Goal: Information Seeking & Learning: Learn about a topic

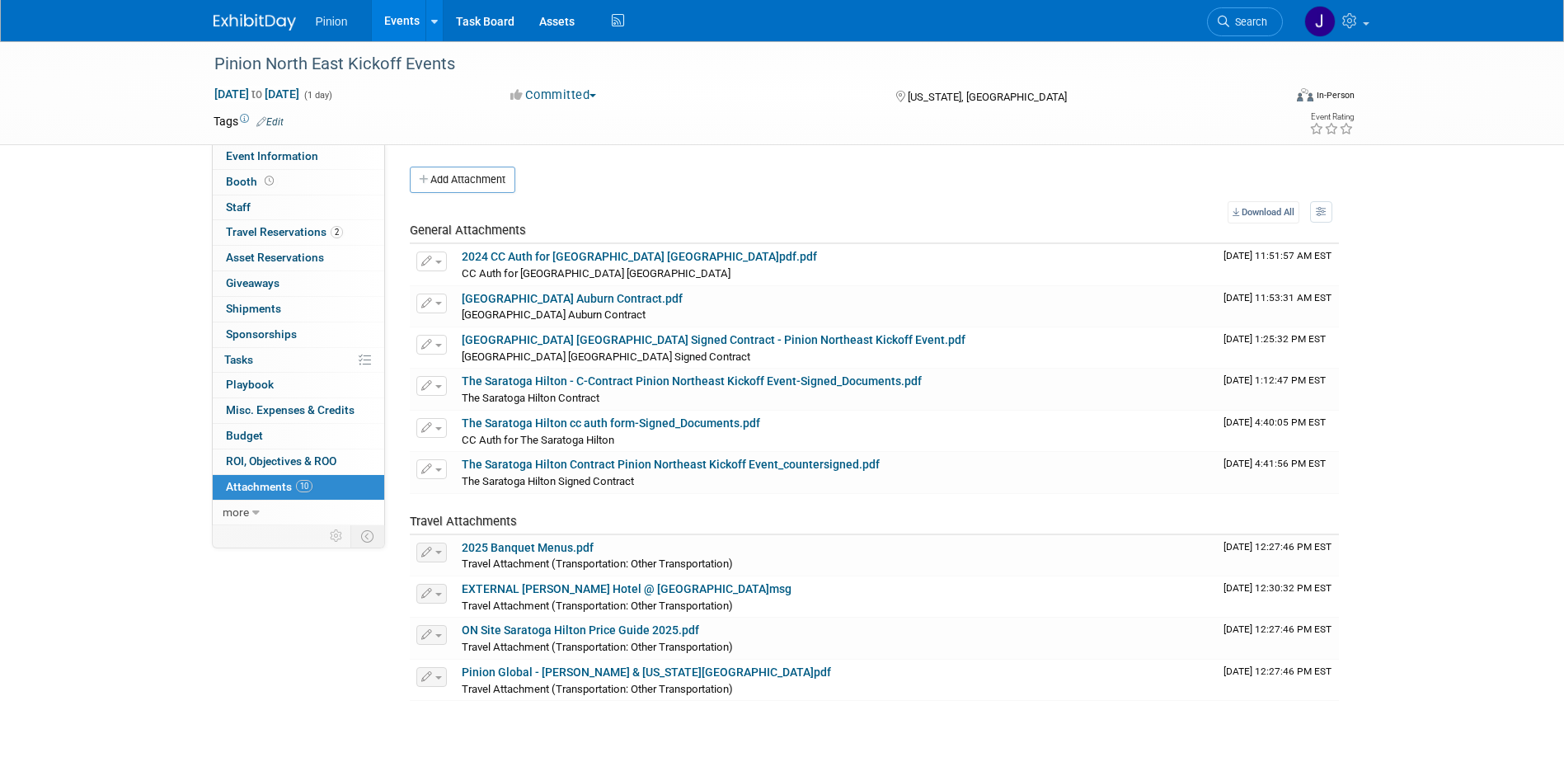
click at [257, 21] on img at bounding box center [254, 22] width 82 height 16
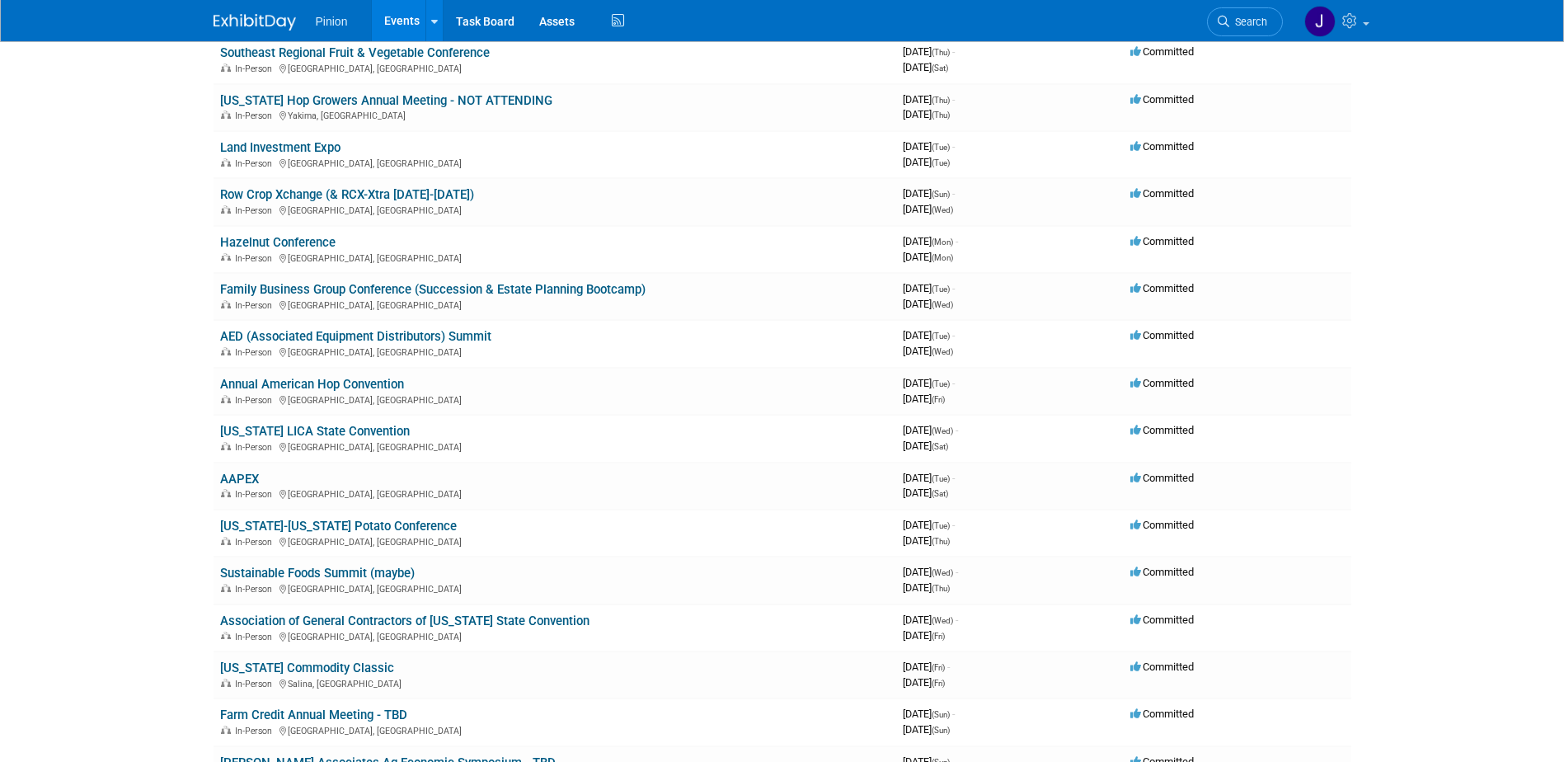
scroll to position [1732, 0]
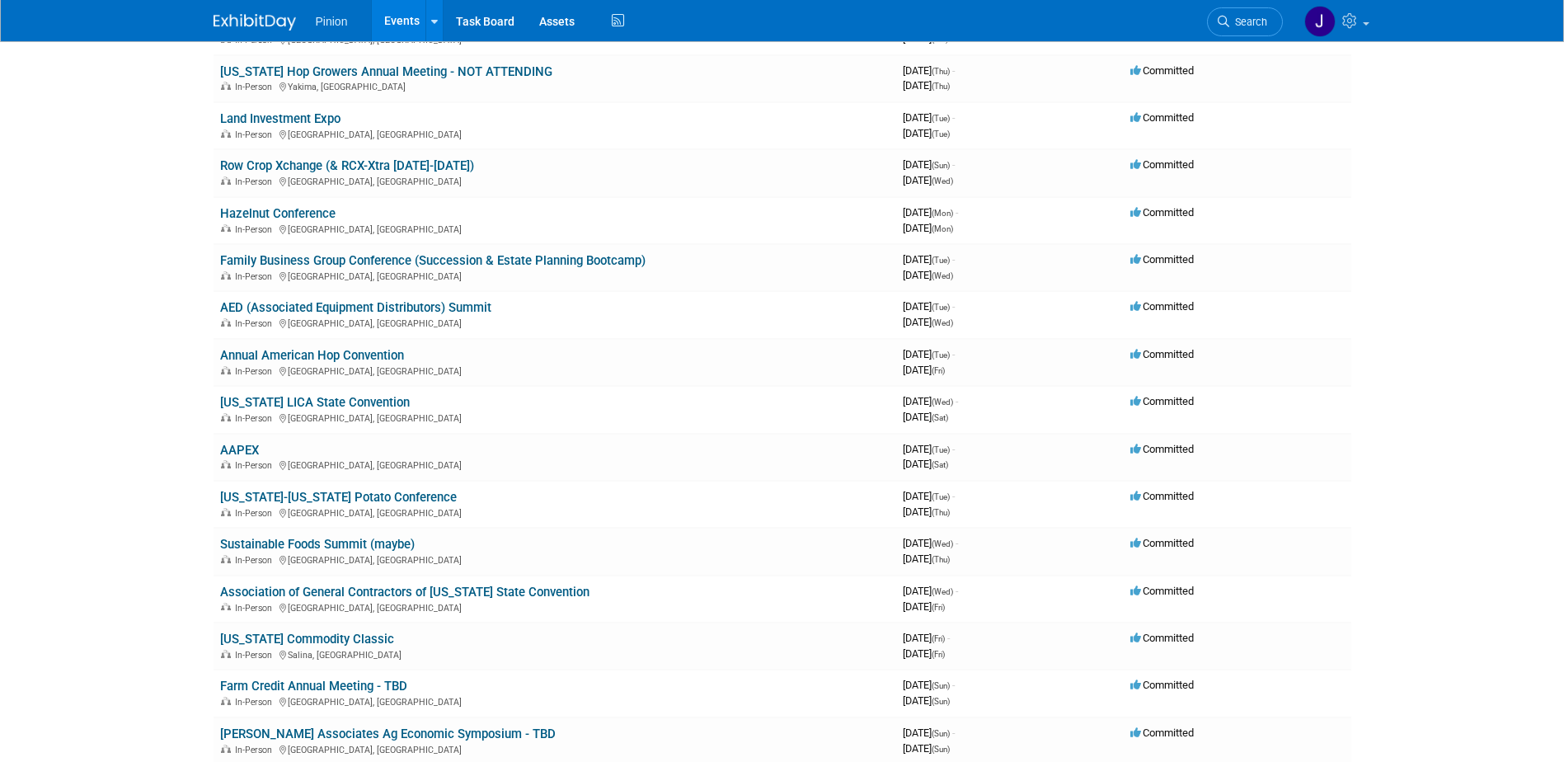
drag, startPoint x: 404, startPoint y: 499, endPoint x: 419, endPoint y: 505, distance: 16.2
click at [404, 499] on link "[US_STATE]-[US_STATE] Potato Conference" at bounding box center [338, 497] width 237 height 15
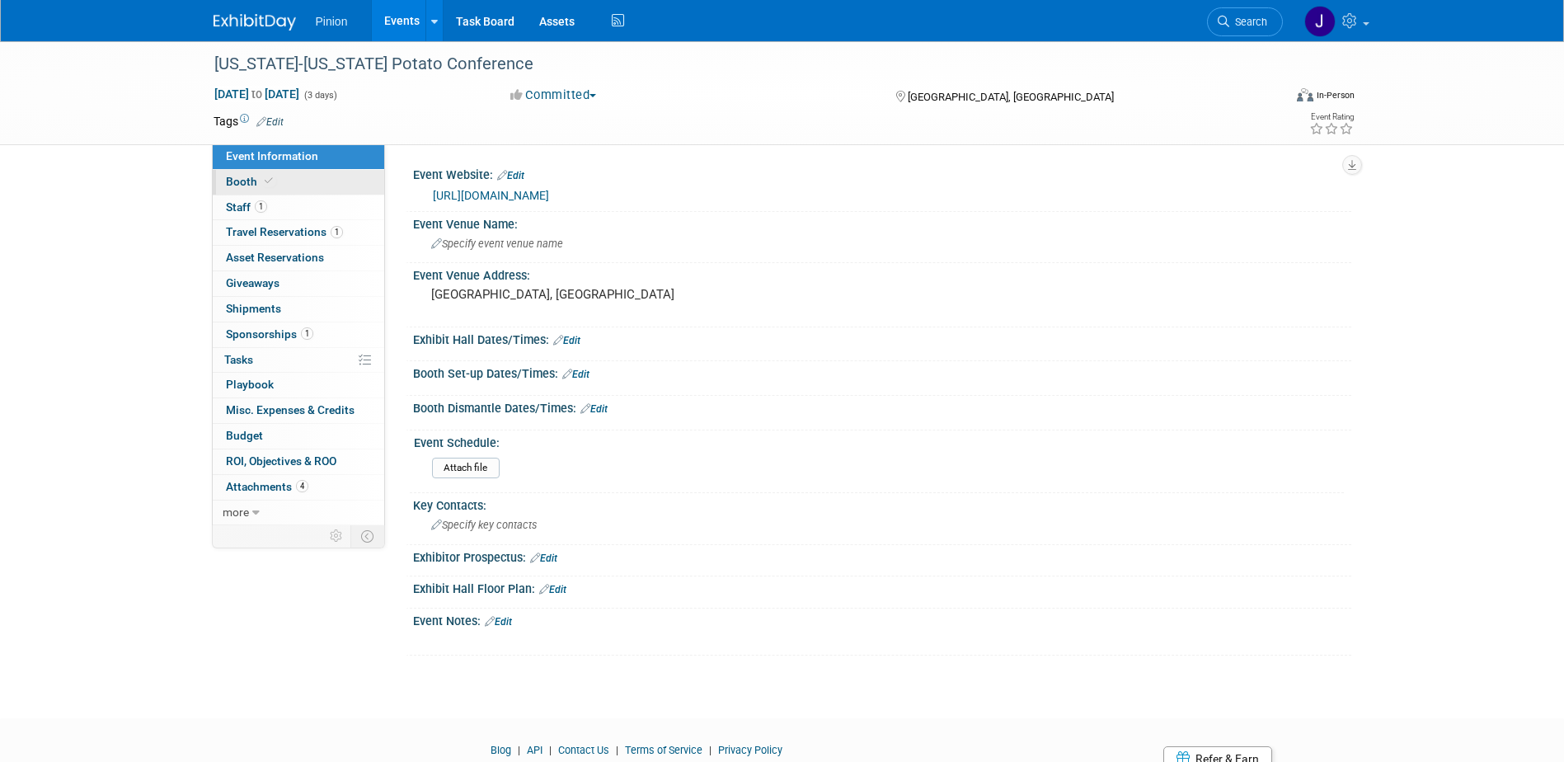
click at [237, 181] on span "Booth" at bounding box center [251, 181] width 50 height 13
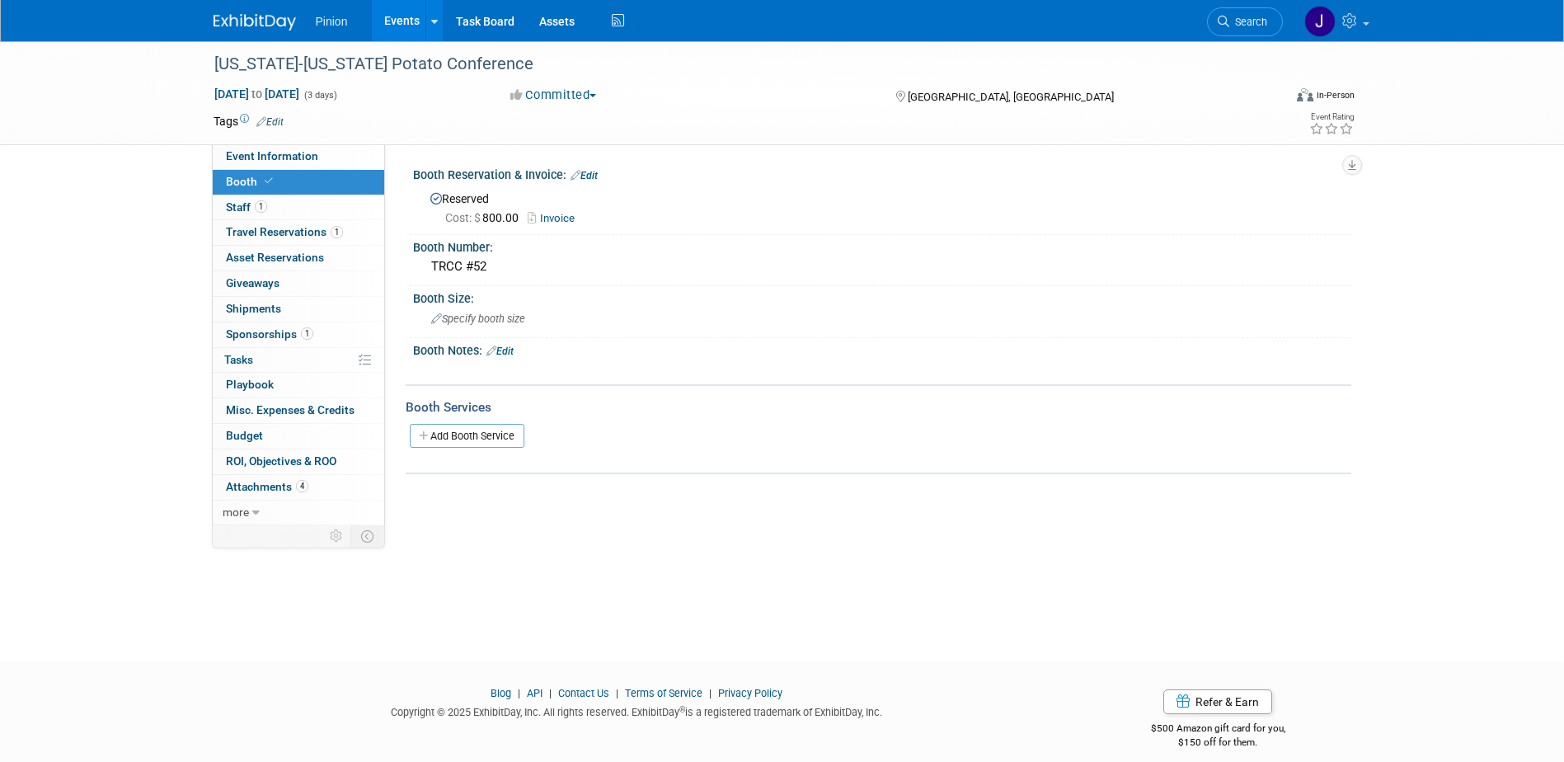
click at [562, 218] on link "Invoice" at bounding box center [555, 218] width 55 height 12
click at [293, 483] on span "Attachments 4" at bounding box center [267, 486] width 82 height 13
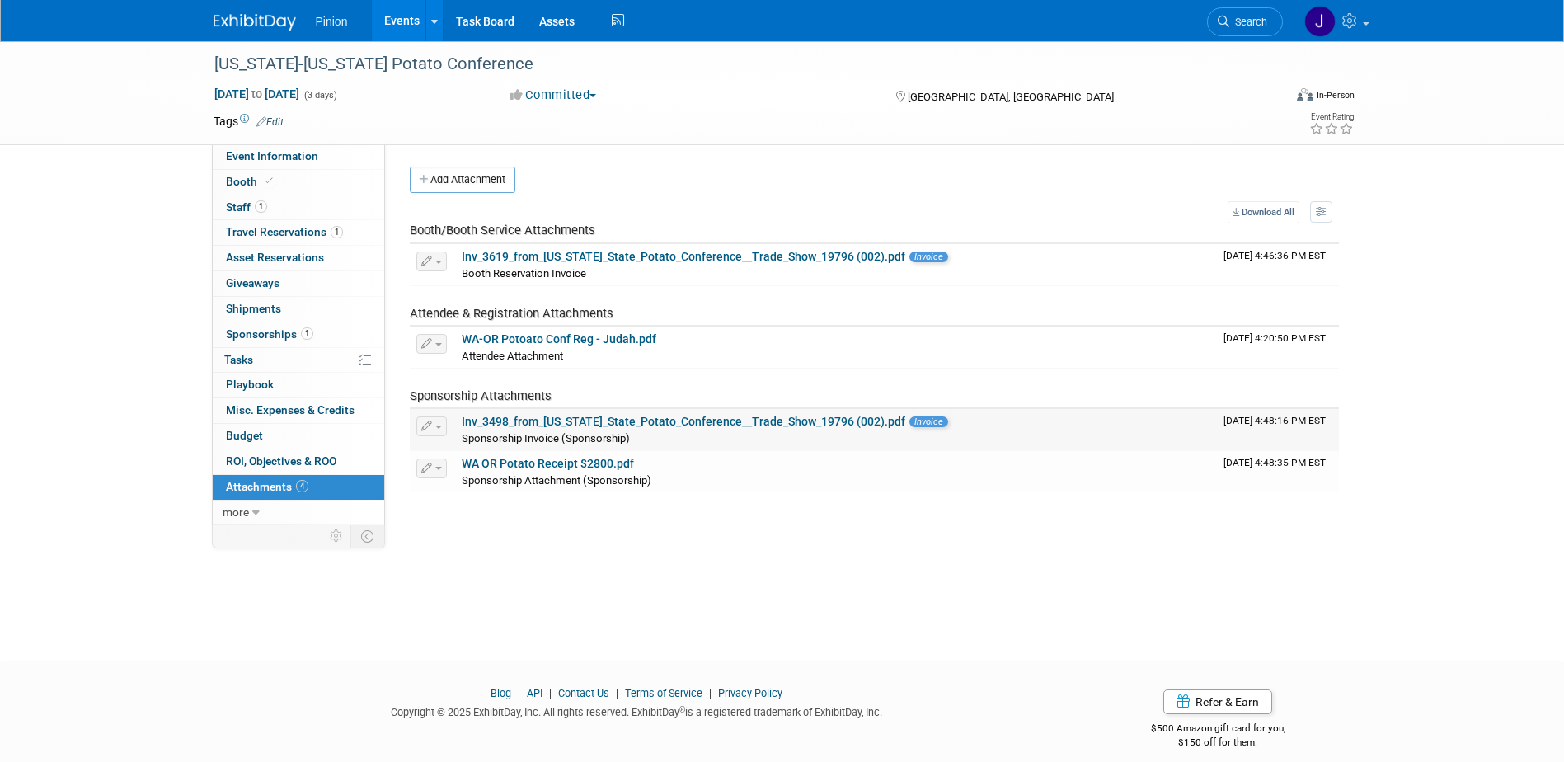
click at [674, 418] on link "Inv_3498_from_Washington_State_Potato_Conference__Trade_Show_19796 (002).pdf" at bounding box center [683, 421] width 443 height 13
click at [243, 20] on img at bounding box center [254, 22] width 82 height 16
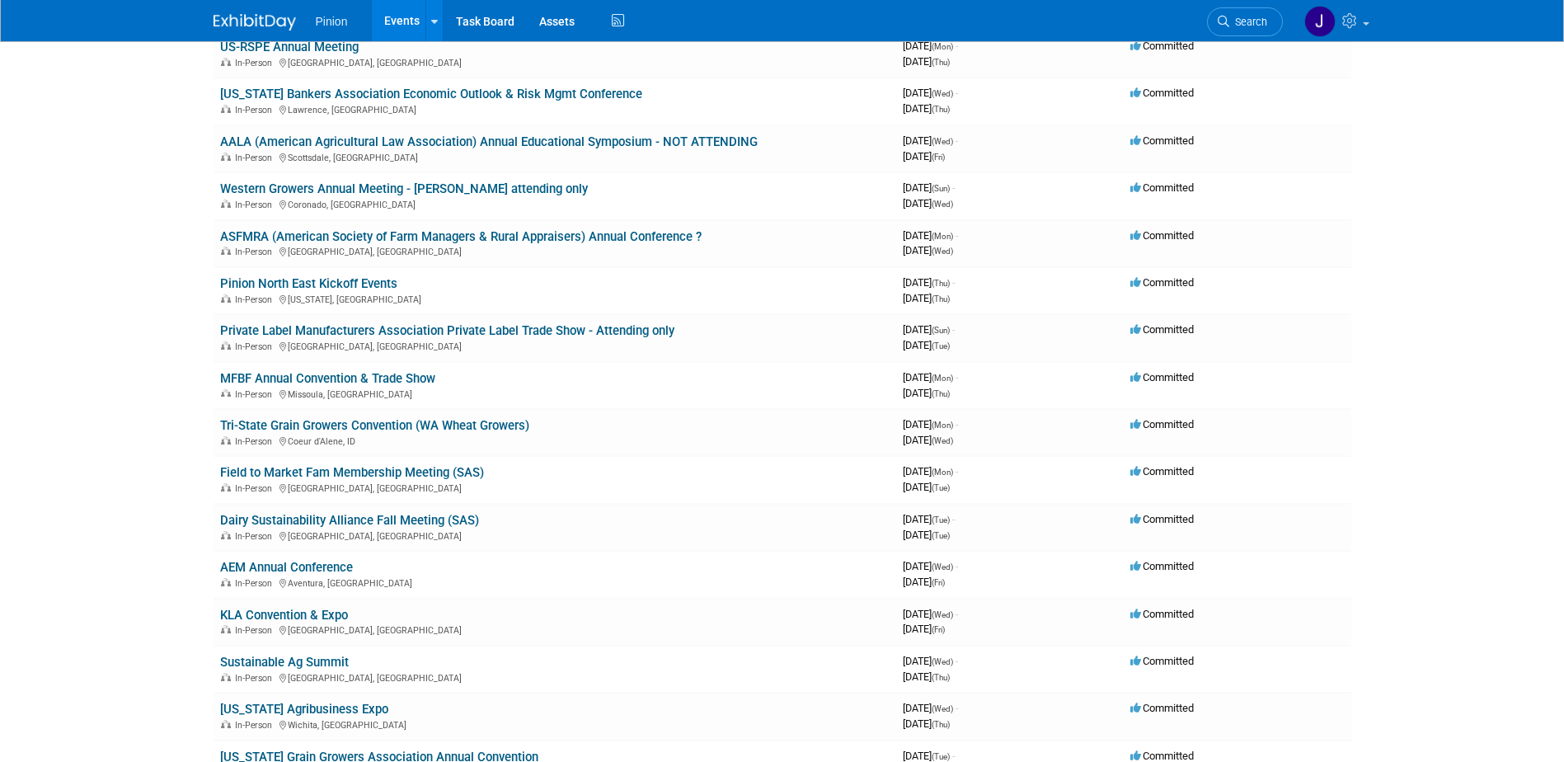
scroll to position [440, 0]
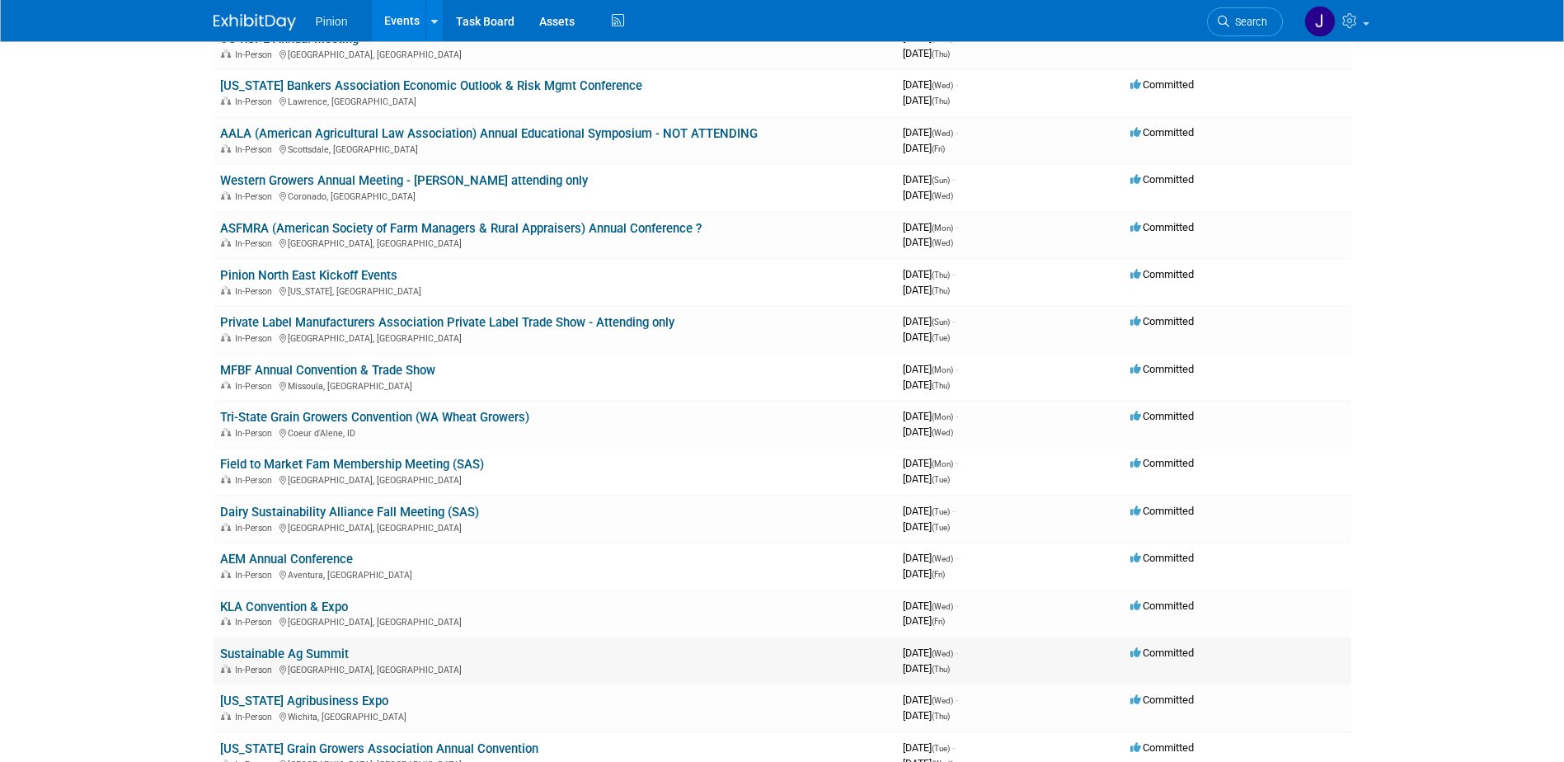
click at [327, 652] on link "Sustainable Ag Summit" at bounding box center [284, 653] width 129 height 15
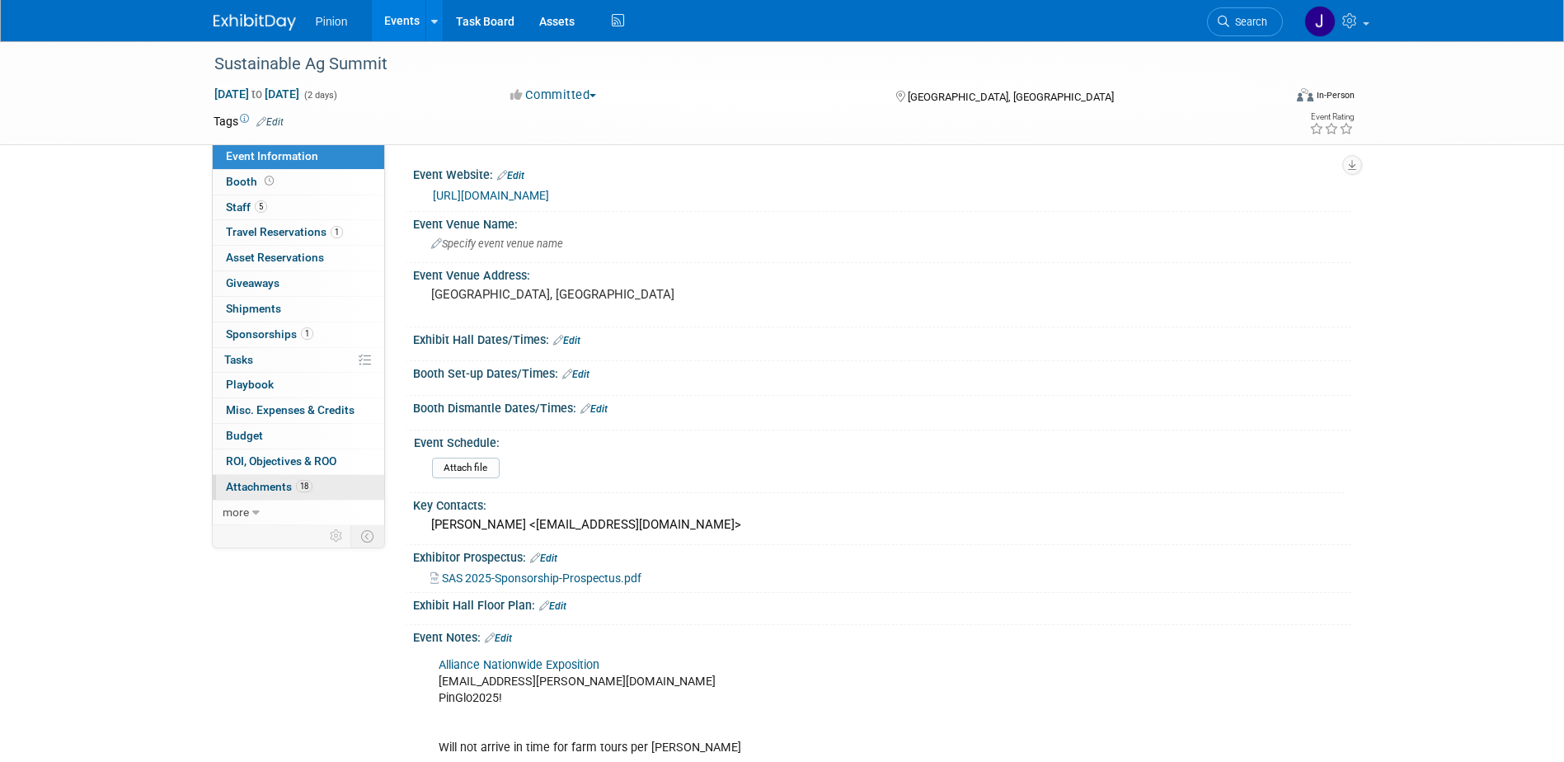
click at [255, 485] on span "Attachments 18" at bounding box center [269, 486] width 87 height 13
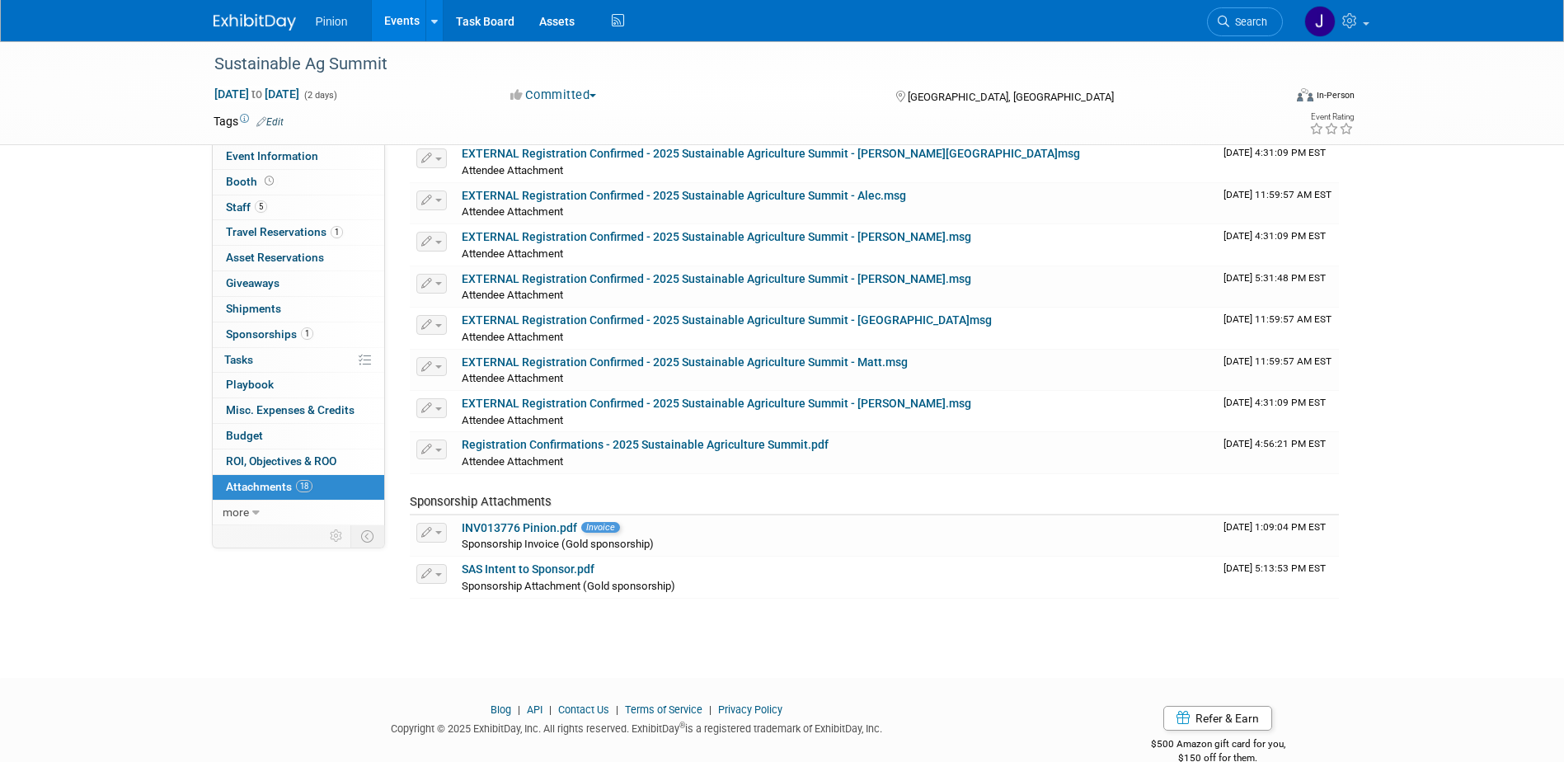
scroll to position [536, 0]
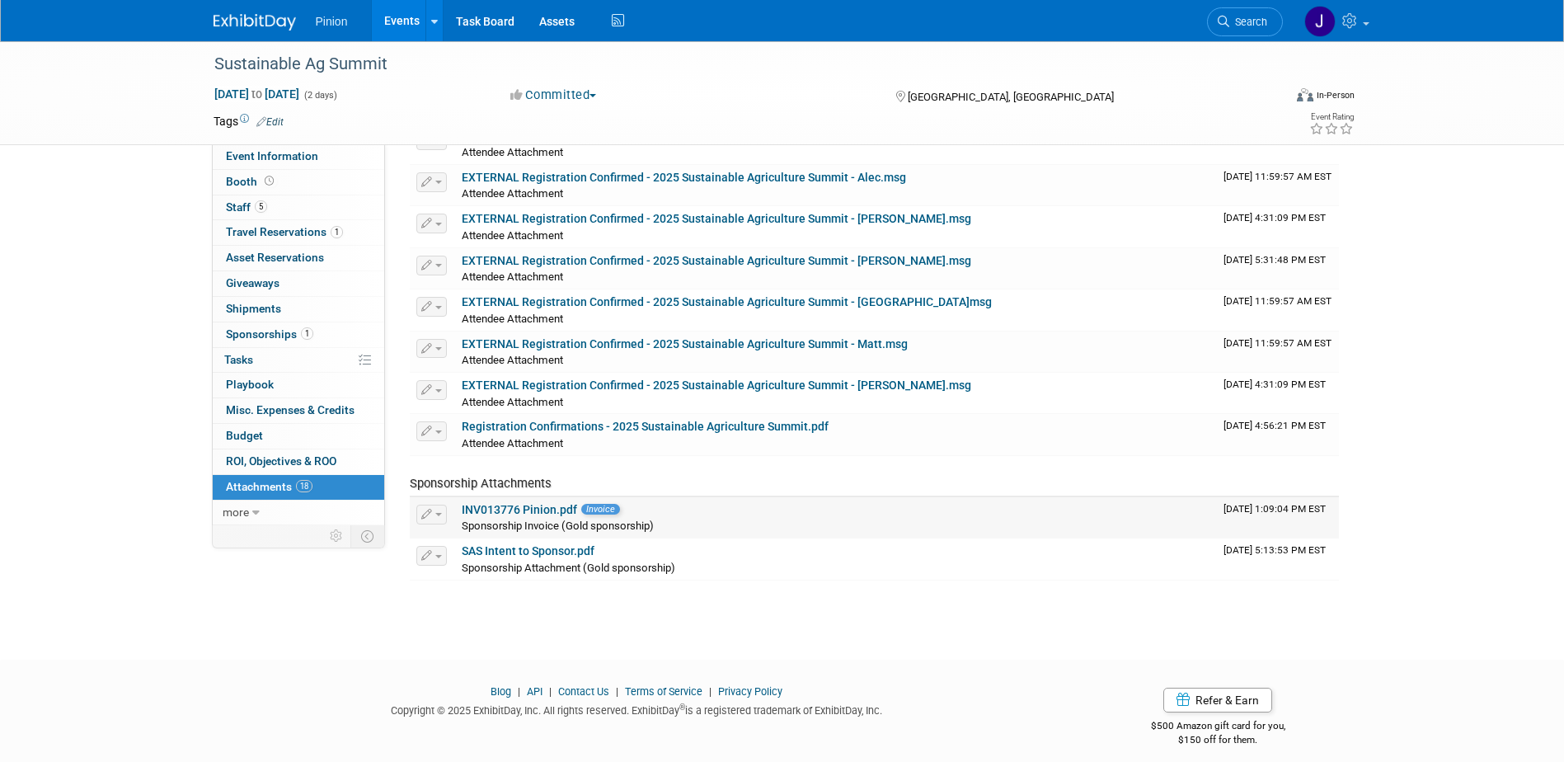
click at [534, 500] on td "INV013776 Pinion.pdf Invoice Sponsorship Invoice (Gold sponsorship)" at bounding box center [836, 517] width 762 height 41
click at [539, 505] on link "INV013776 Pinion.pdf" at bounding box center [519, 509] width 115 height 13
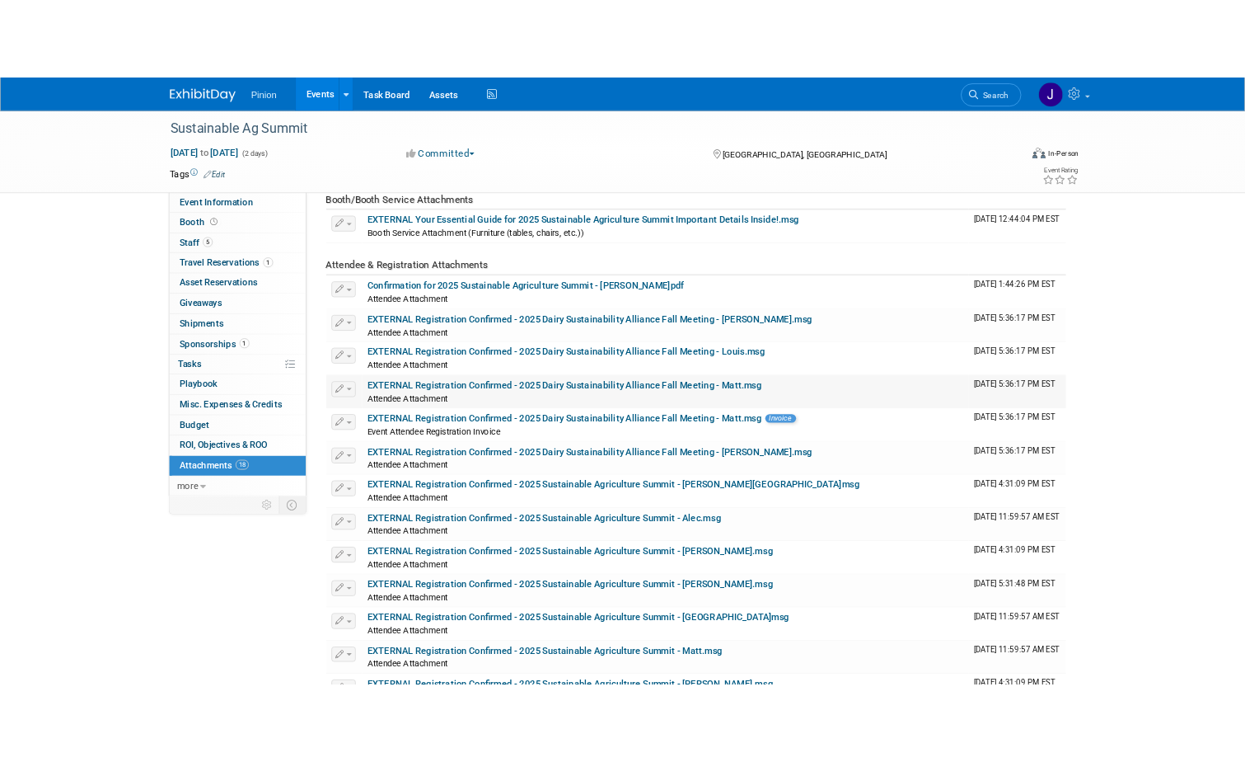
scroll to position [153, 0]
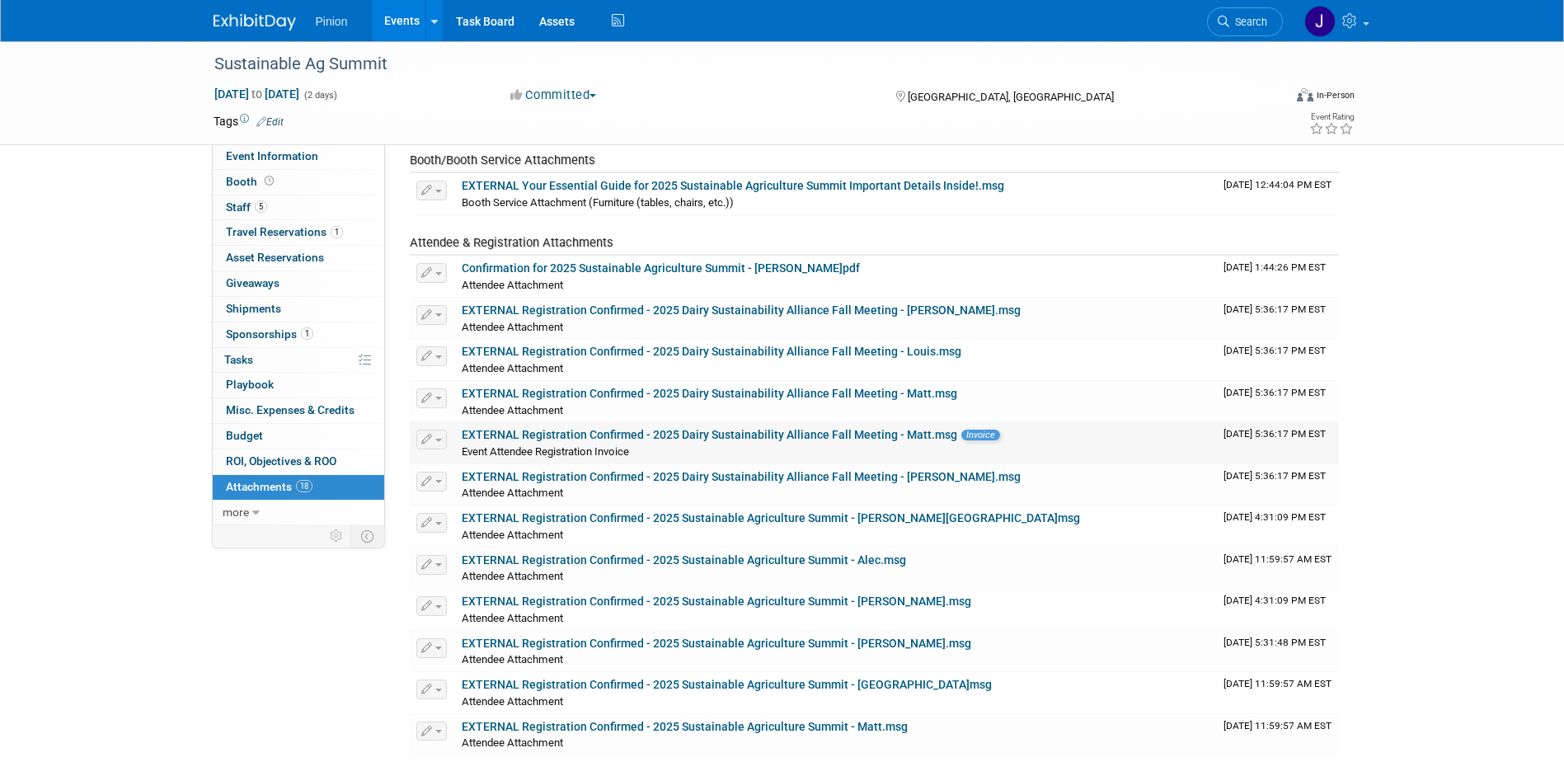
click at [637, 430] on link "EXTERNAL Registration Confirmed - 2025 Dairy Sustainability Alliance Fall Meeti…" at bounding box center [709, 434] width 495 height 13
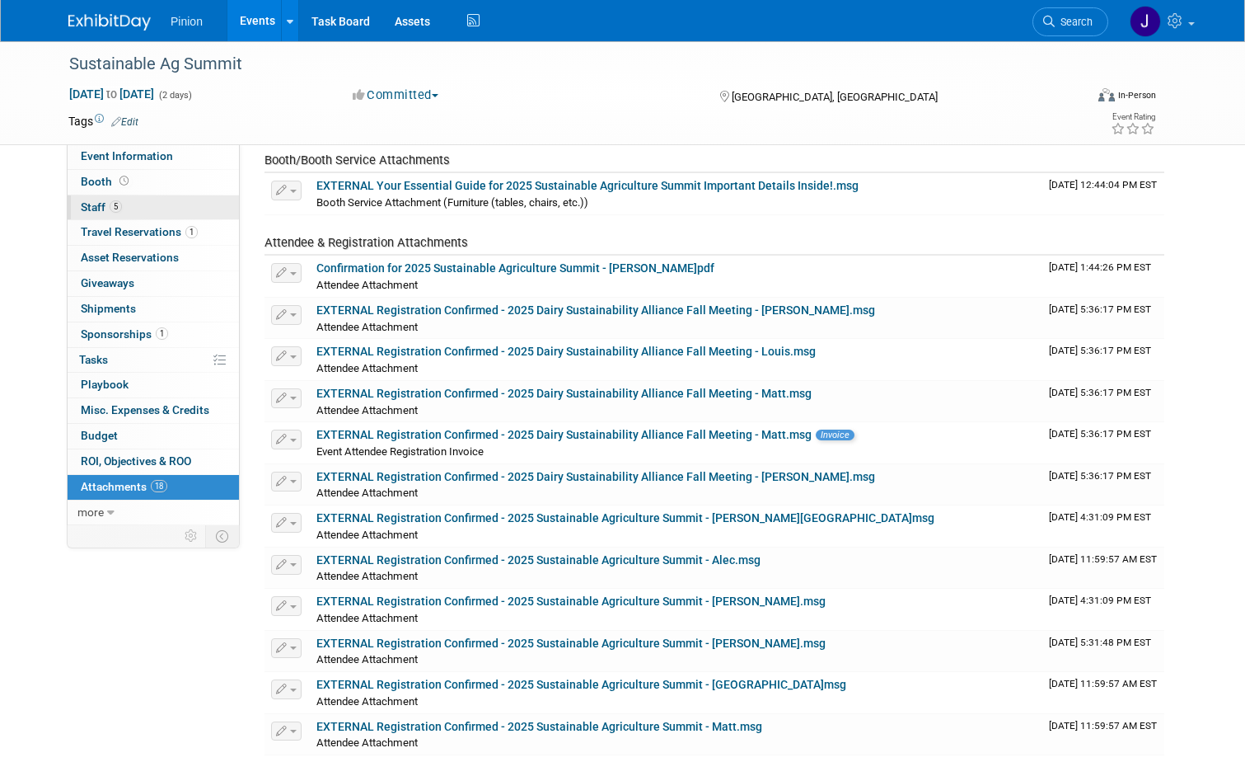
click at [110, 205] on span "5" at bounding box center [116, 206] width 12 height 12
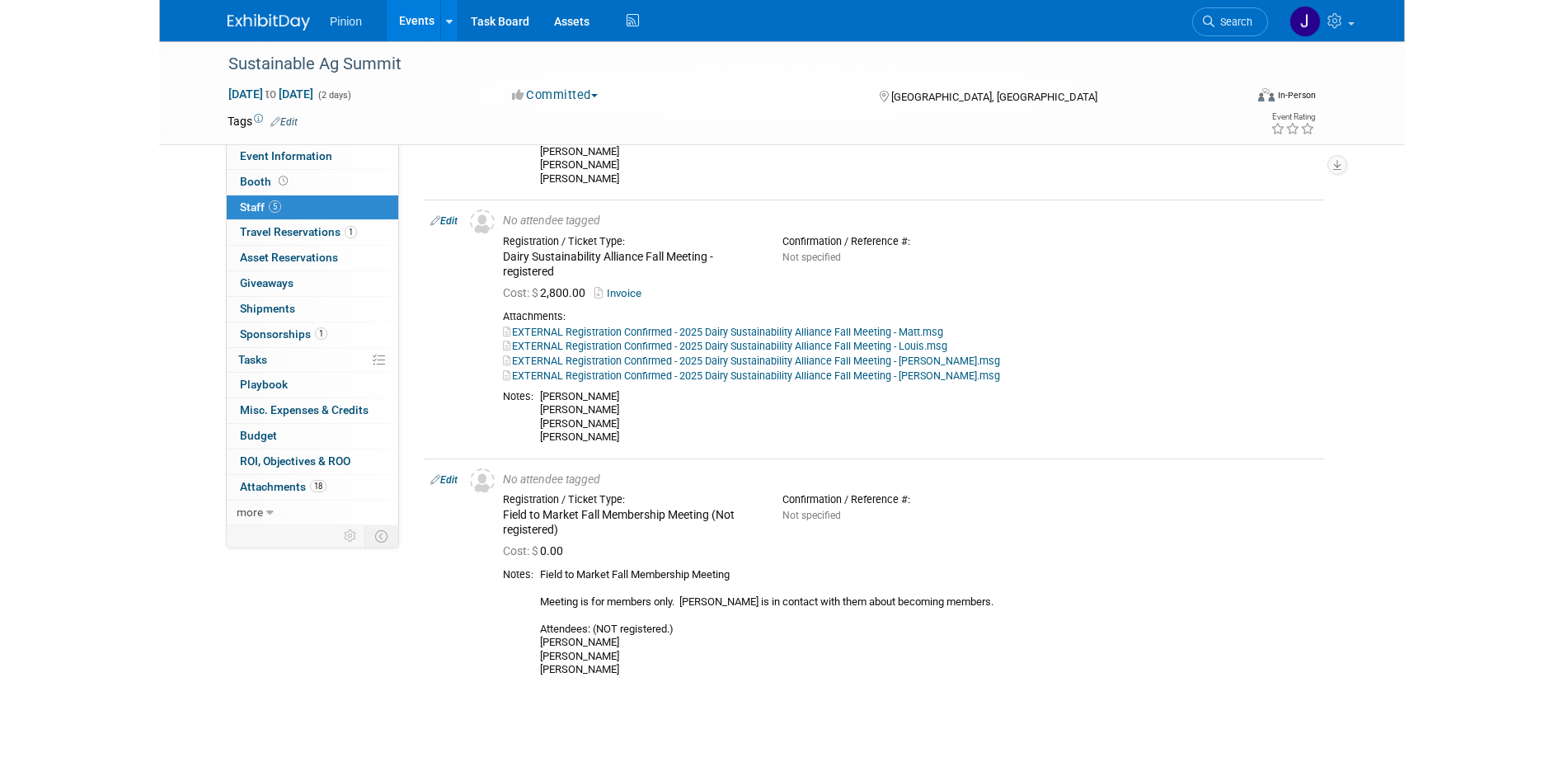
scroll to position [1070, 0]
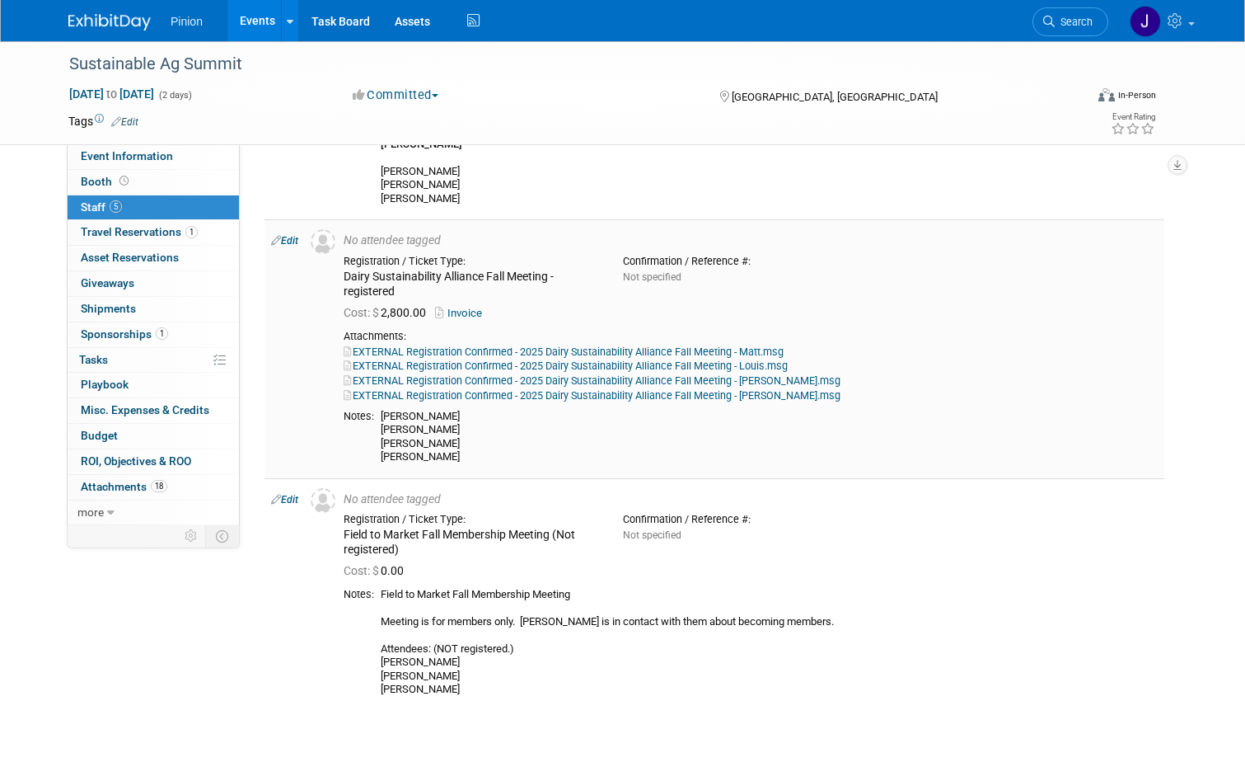
click at [463, 312] on link "Invoice" at bounding box center [462, 313] width 54 height 12
click at [697, 367] on link "EXTERNAL Registration Confirmed - 2025 Dairy Sustainability Alliance Fall Meeti…" at bounding box center [566, 365] width 444 height 12
click at [568, 378] on link "EXTERNAL Registration Confirmed - 2025 Dairy Sustainability Alliance Fall Meeti…" at bounding box center [592, 380] width 497 height 12
click at [554, 391] on link "EXTERNAL Registration Confirmed - 2025 Dairy Sustainability Alliance Fall Meeti…" at bounding box center [592, 395] width 497 height 12
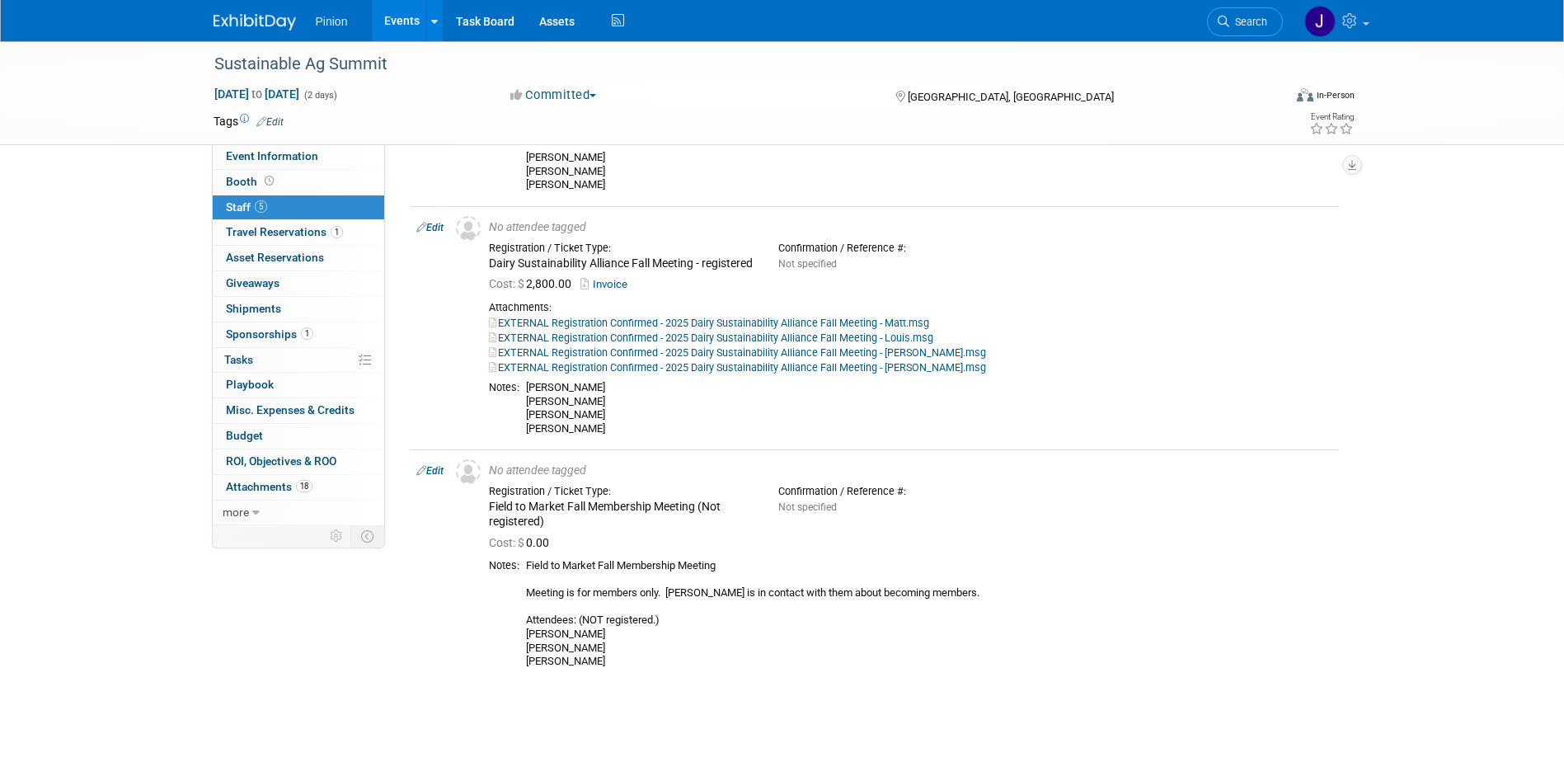
click at [254, 17] on img at bounding box center [254, 22] width 82 height 16
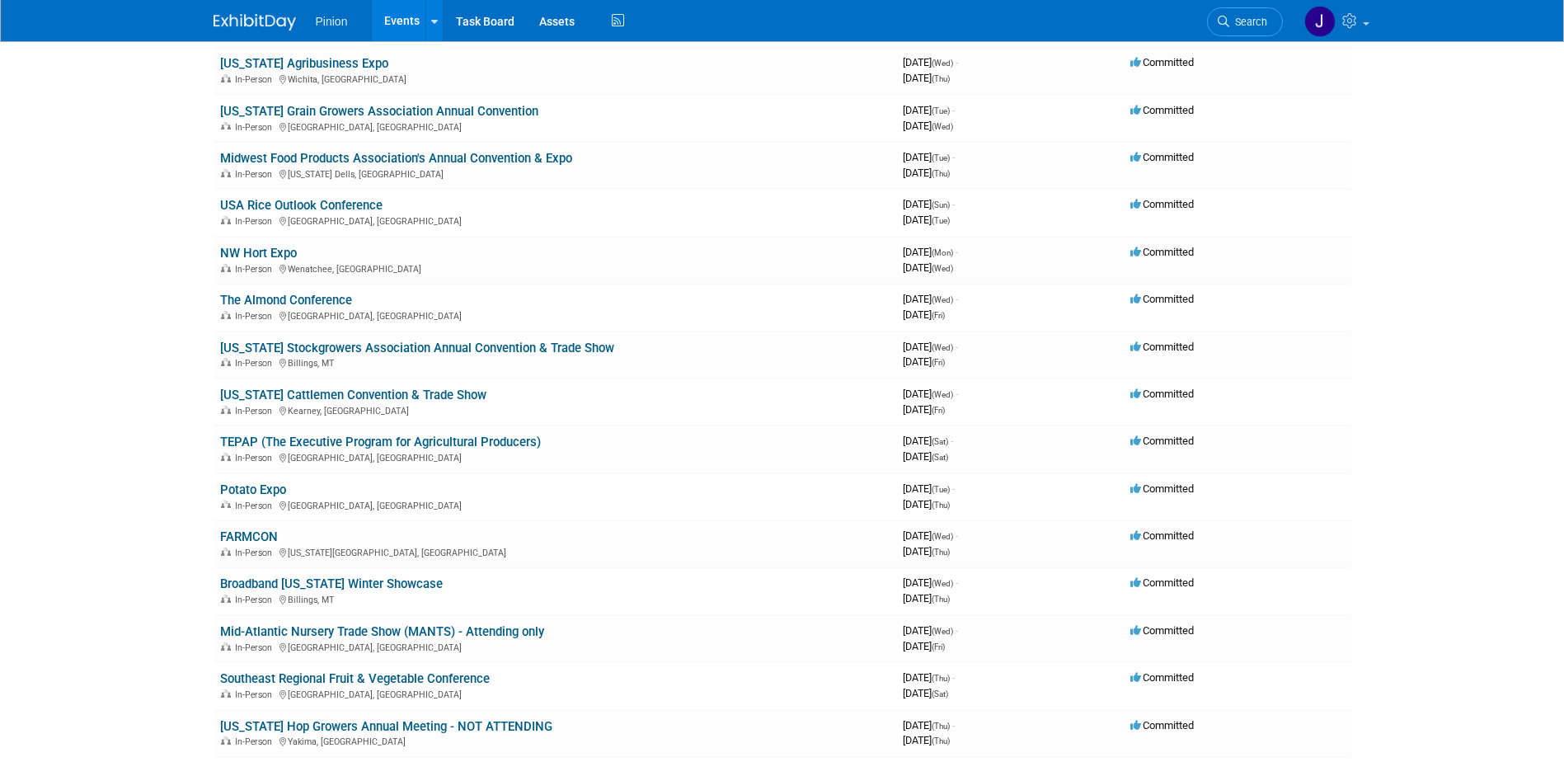
scroll to position [1091, 0]
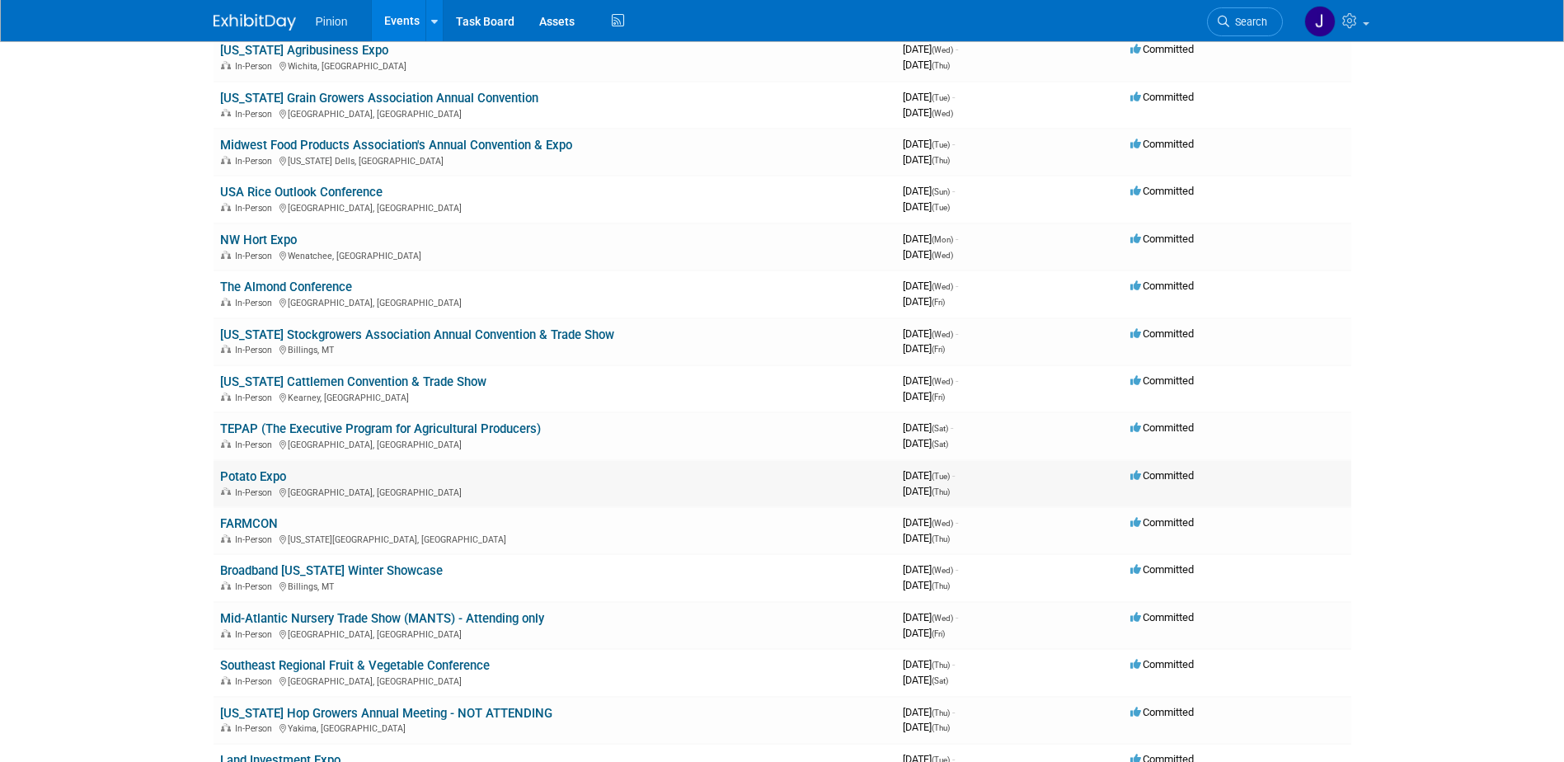
click at [251, 473] on link "Potato Expo" at bounding box center [253, 476] width 66 height 15
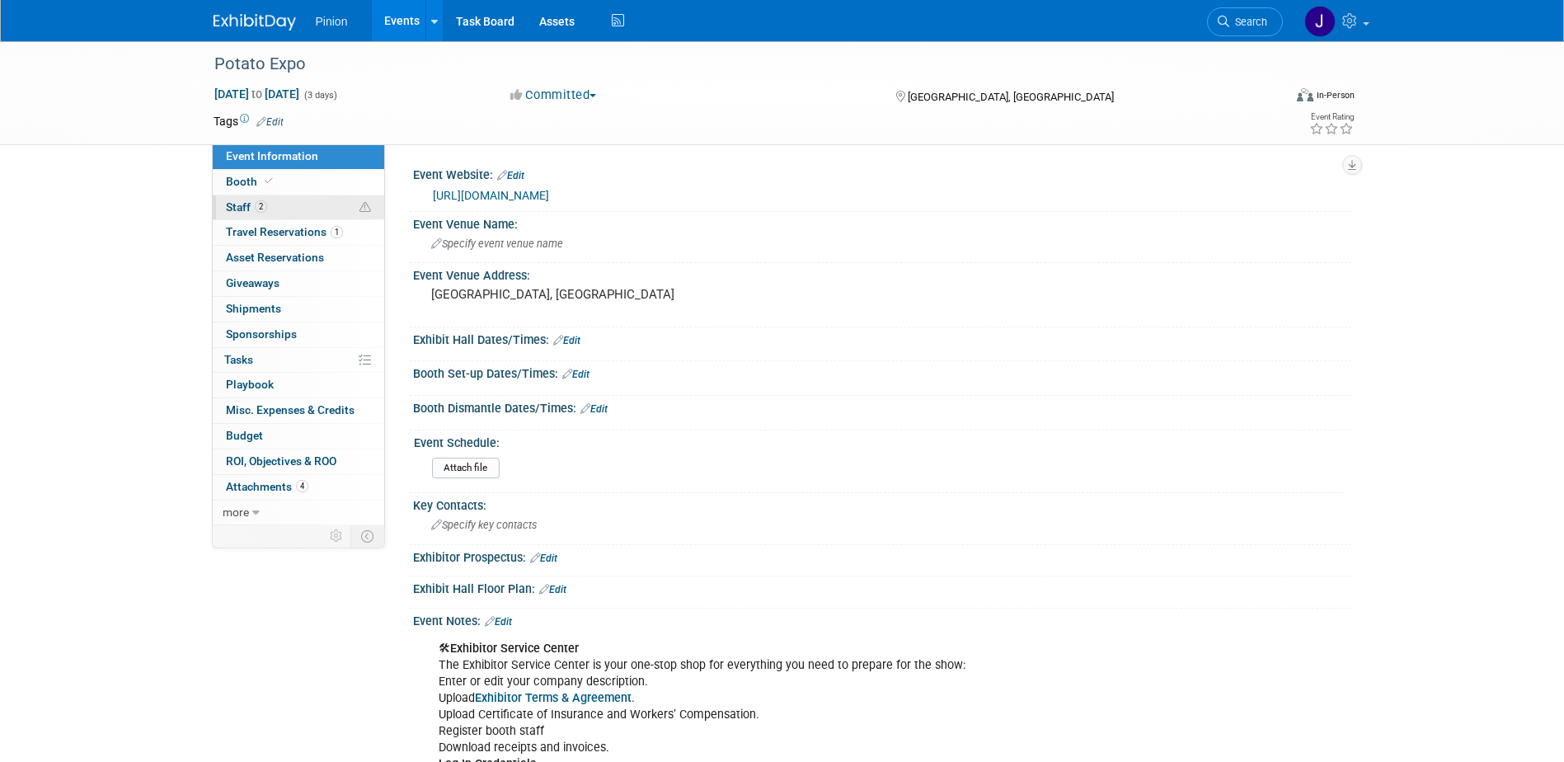
click at [265, 199] on link "2 Staff 2" at bounding box center [298, 207] width 171 height 25
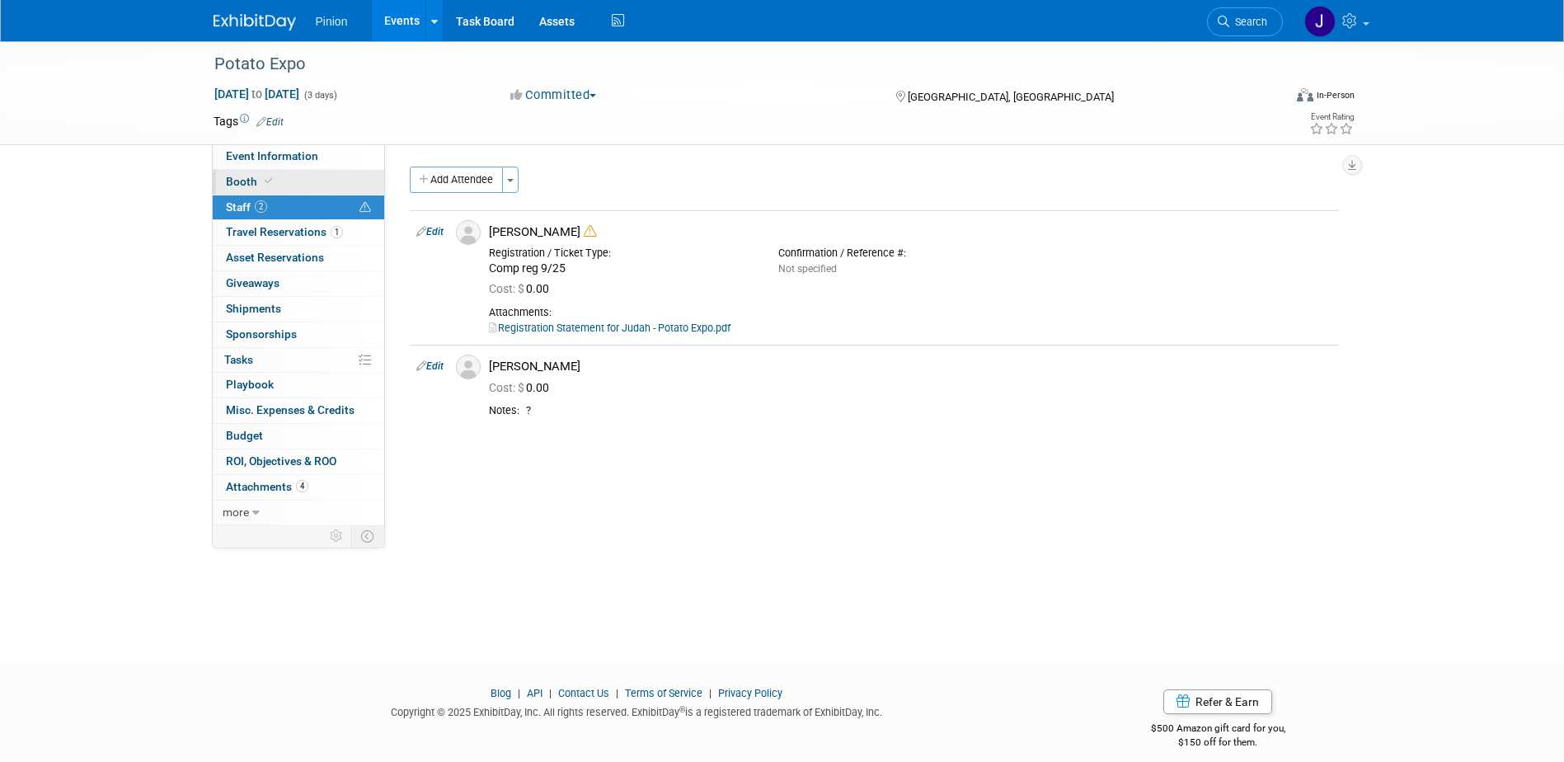
click at [270, 185] on icon at bounding box center [269, 180] width 8 height 9
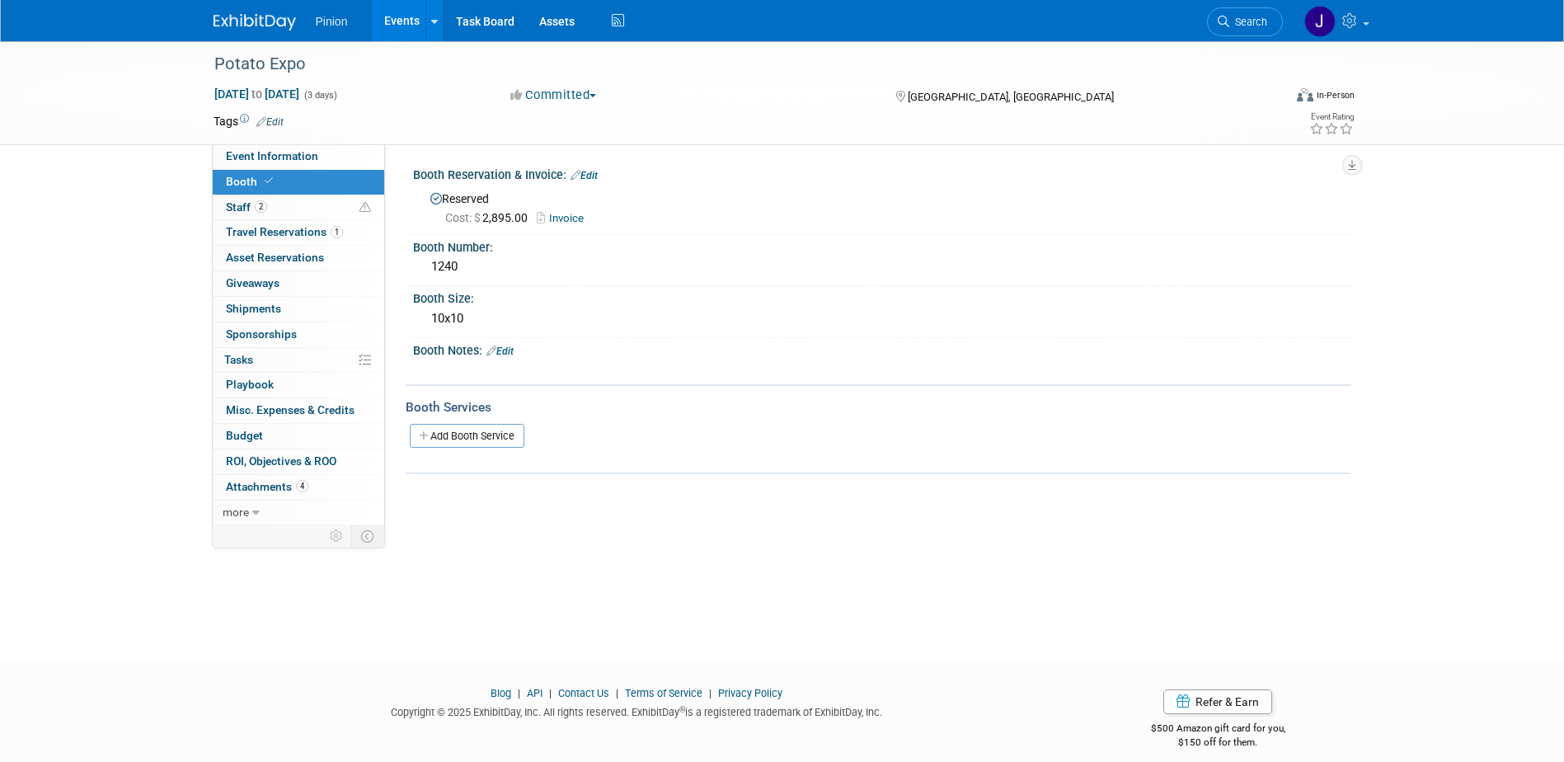
click at [575, 217] on link "Invoice" at bounding box center [564, 218] width 55 height 12
click at [271, 18] on img at bounding box center [254, 22] width 82 height 16
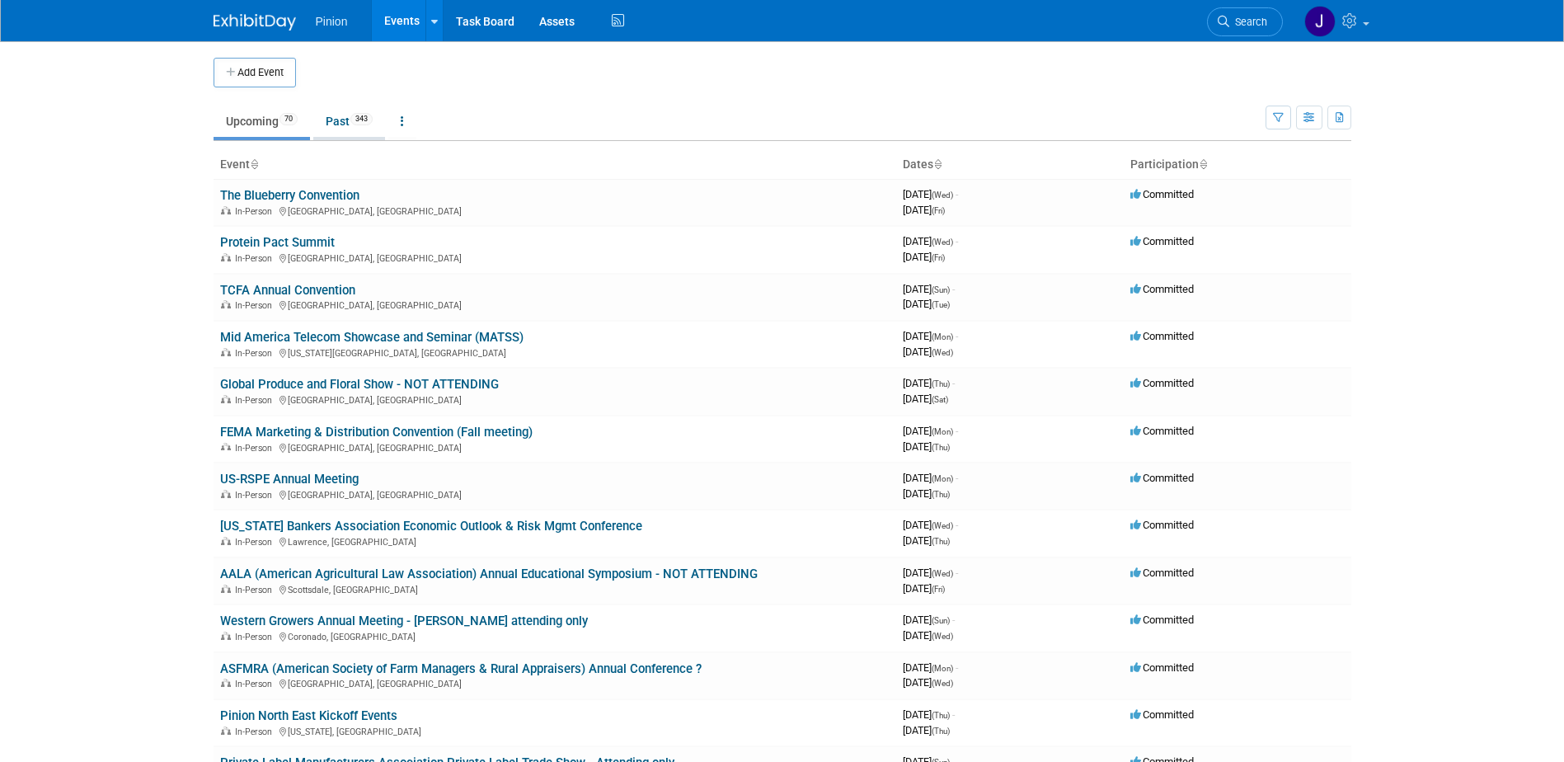
click at [336, 128] on link "Past 343" at bounding box center [349, 121] width 72 height 31
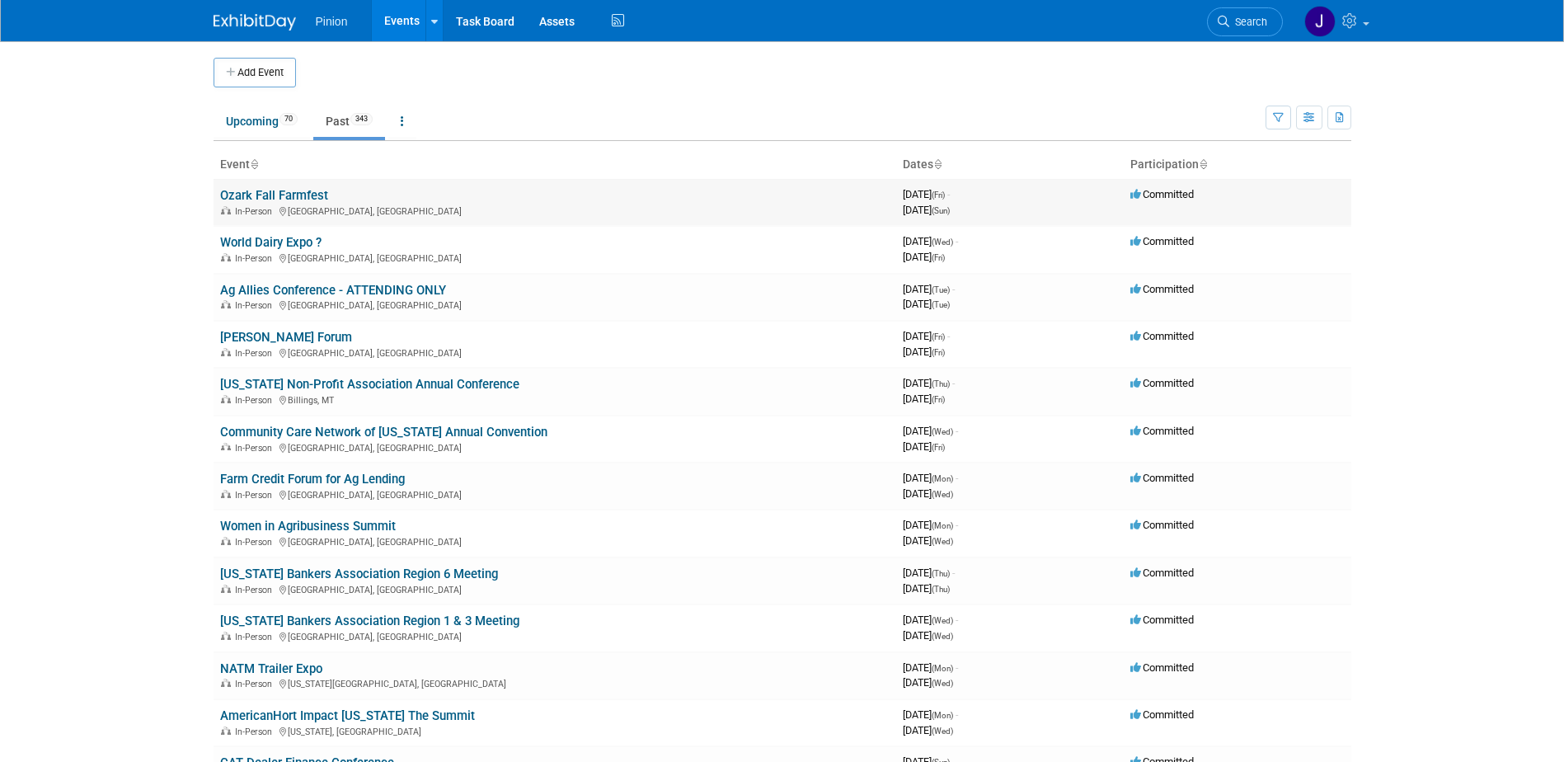
click at [301, 197] on link "Ozark Fall Farmfest" at bounding box center [274, 195] width 108 height 15
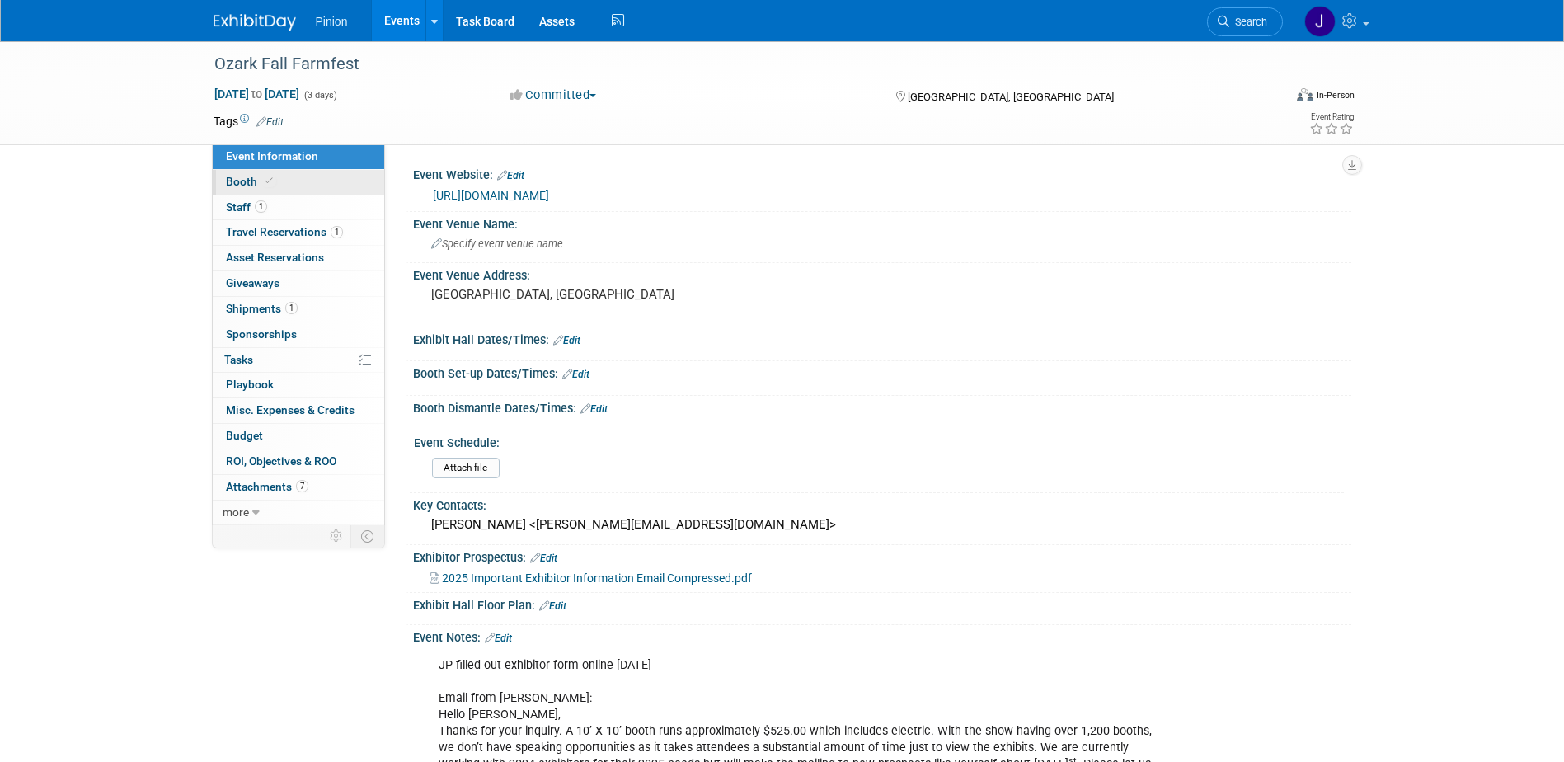
click at [265, 181] on icon at bounding box center [269, 180] width 8 height 9
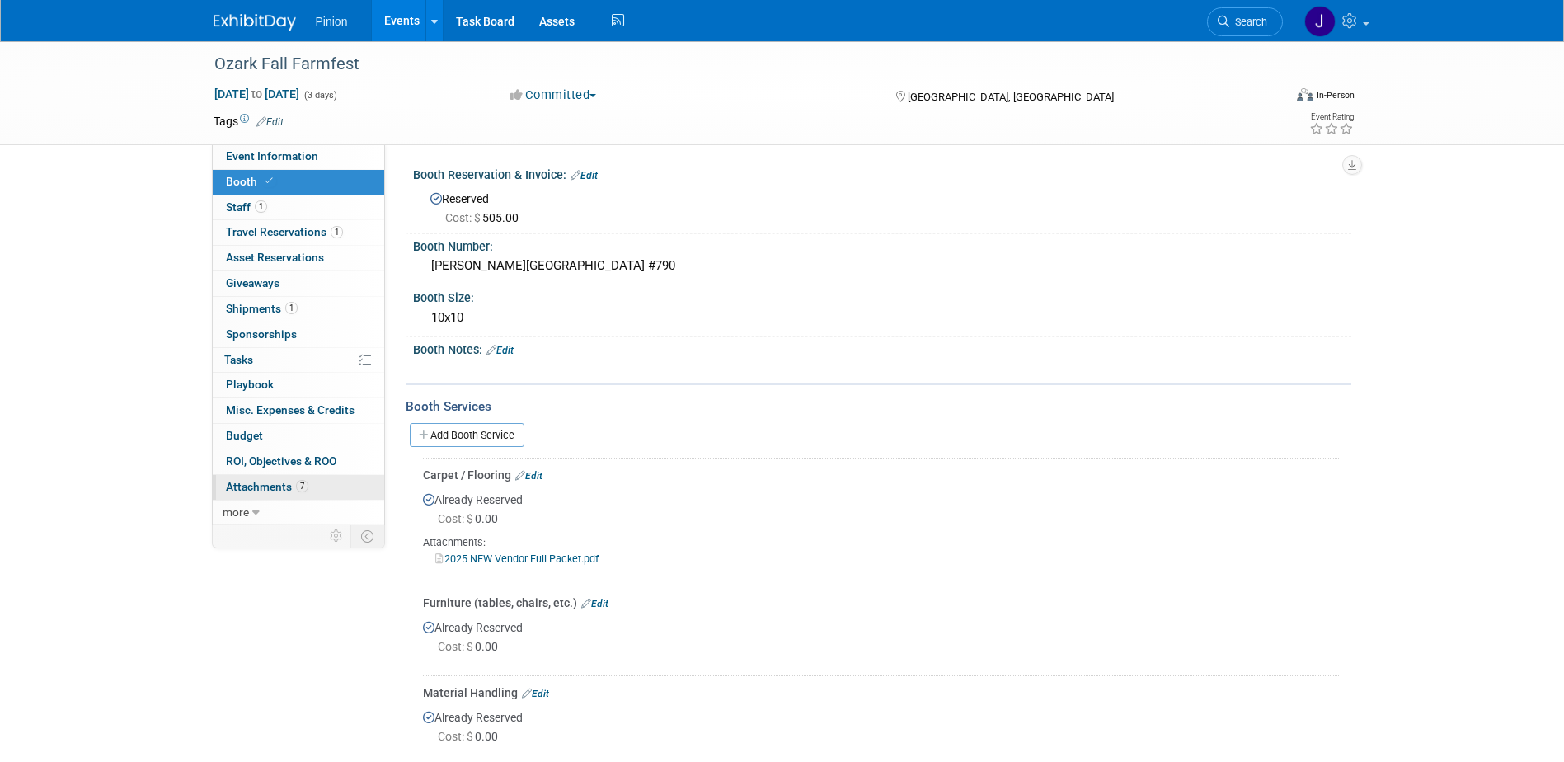
click at [275, 480] on span "Attachments 7" at bounding box center [267, 486] width 82 height 13
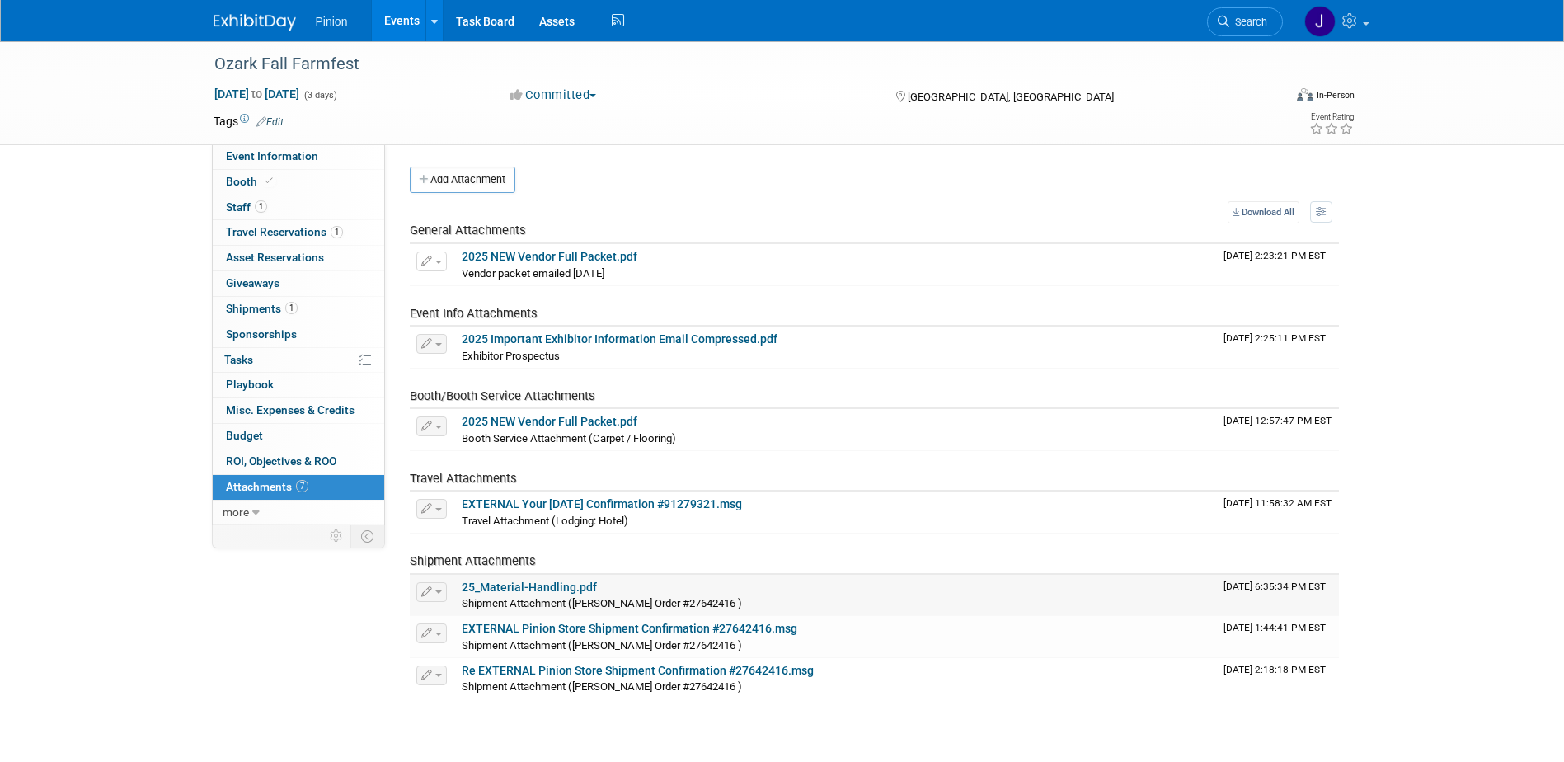
click at [564, 584] on link "25_Material-Handling.pdf" at bounding box center [529, 586] width 135 height 13
click at [288, 161] on span "Event Information" at bounding box center [272, 155] width 92 height 13
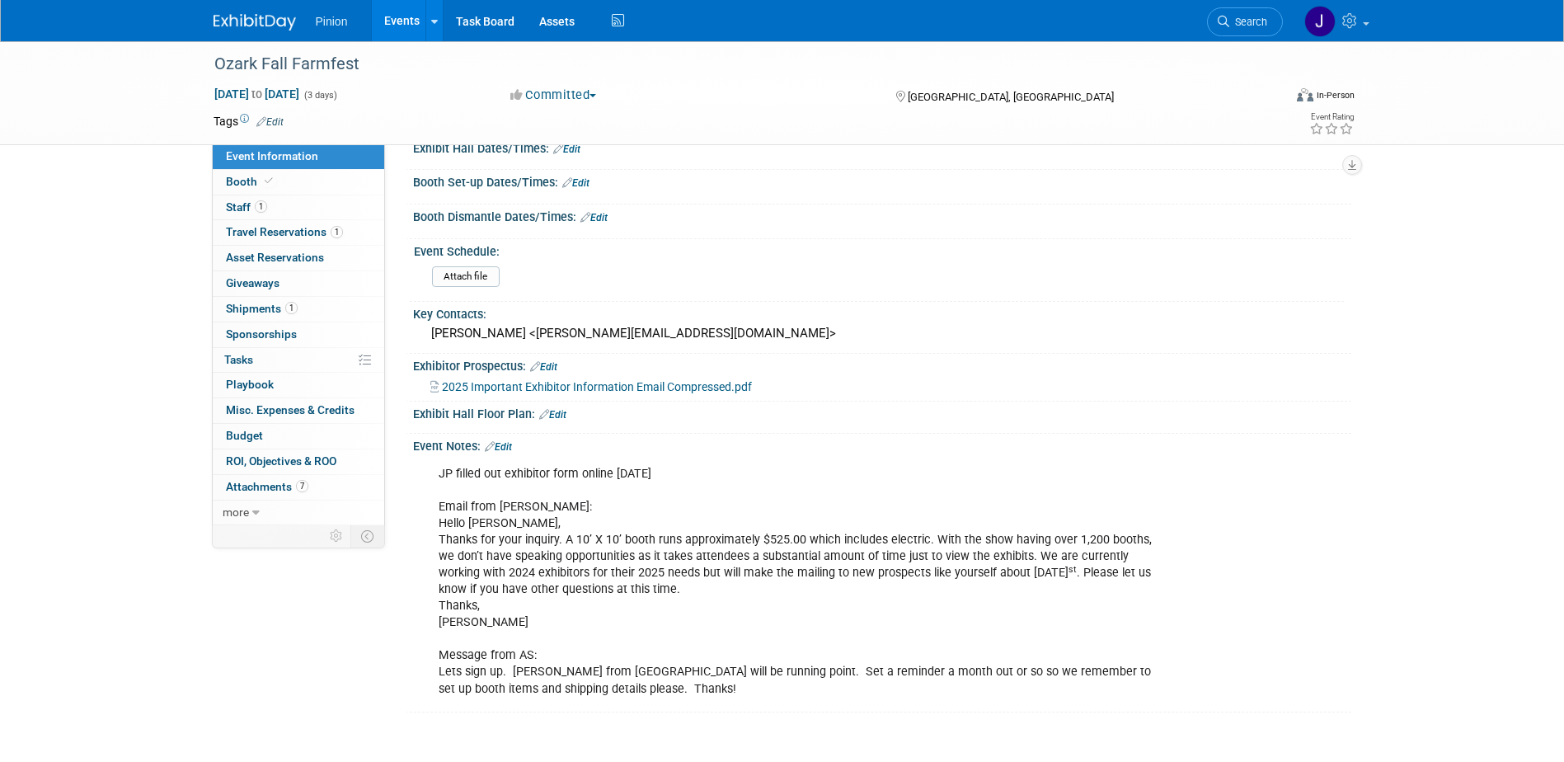
scroll to position [192, 0]
click at [245, 173] on link "Booth" at bounding box center [298, 182] width 171 height 25
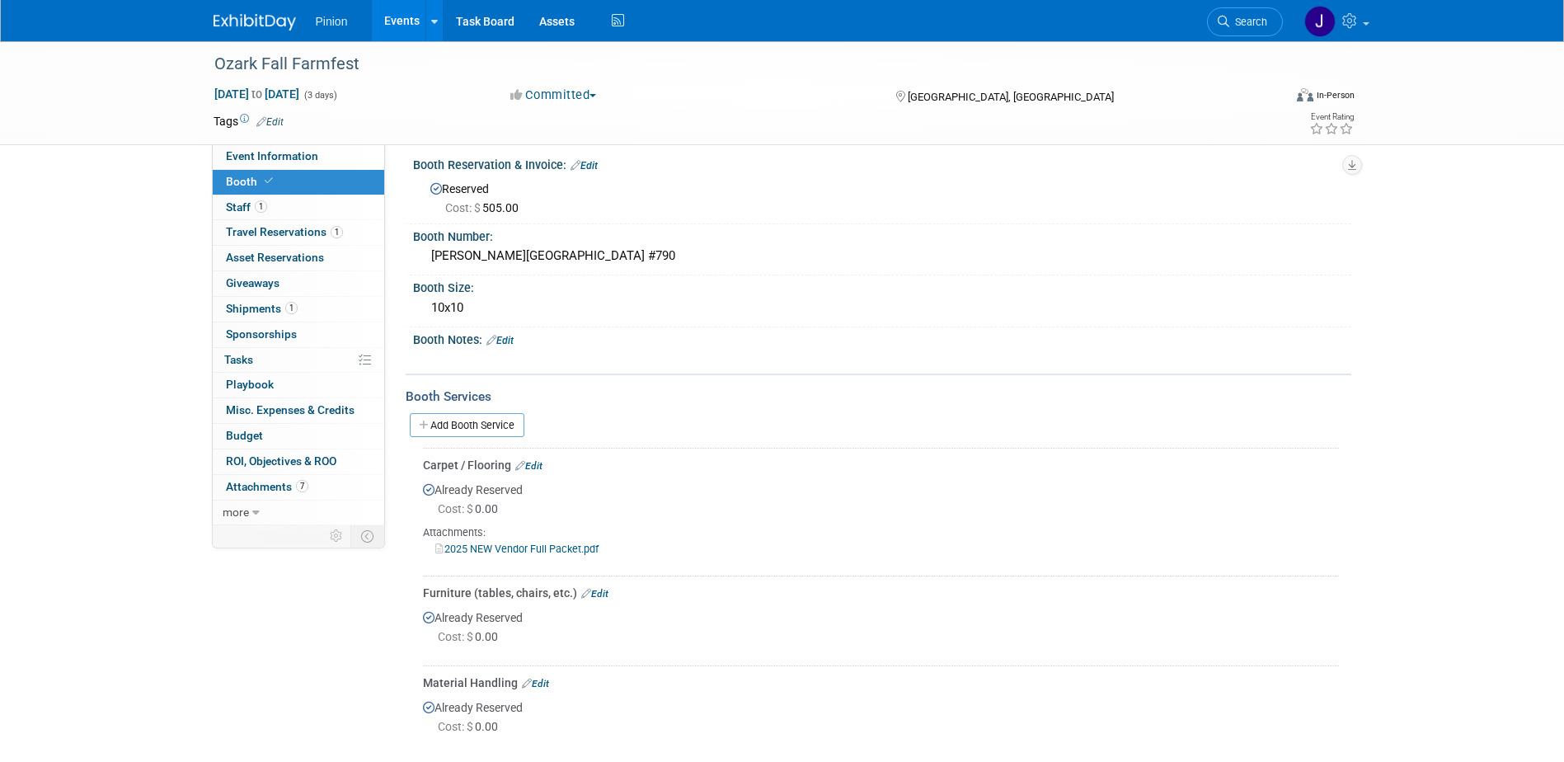
scroll to position [0, 0]
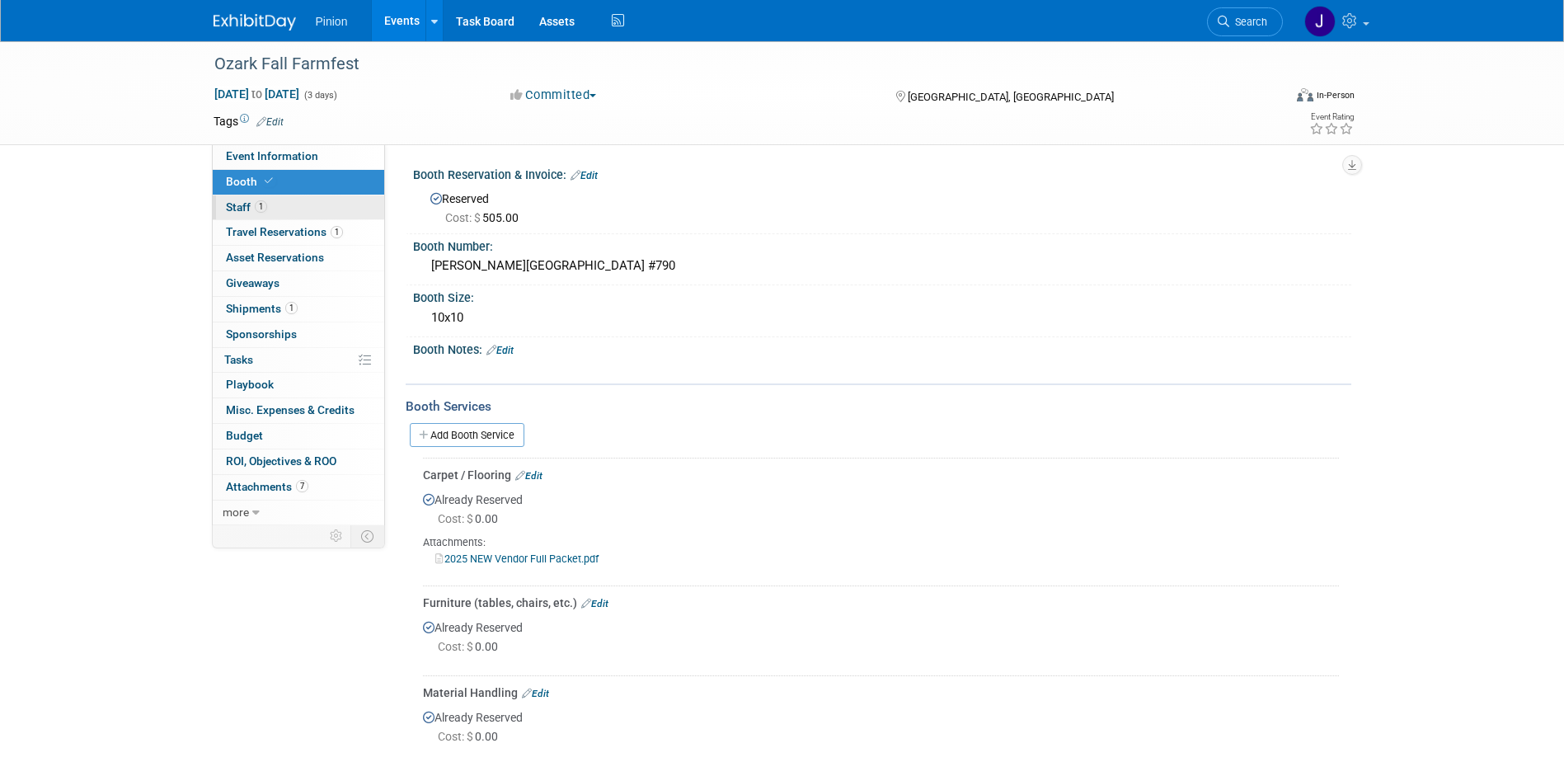
click at [255, 204] on span "1" at bounding box center [261, 206] width 12 height 12
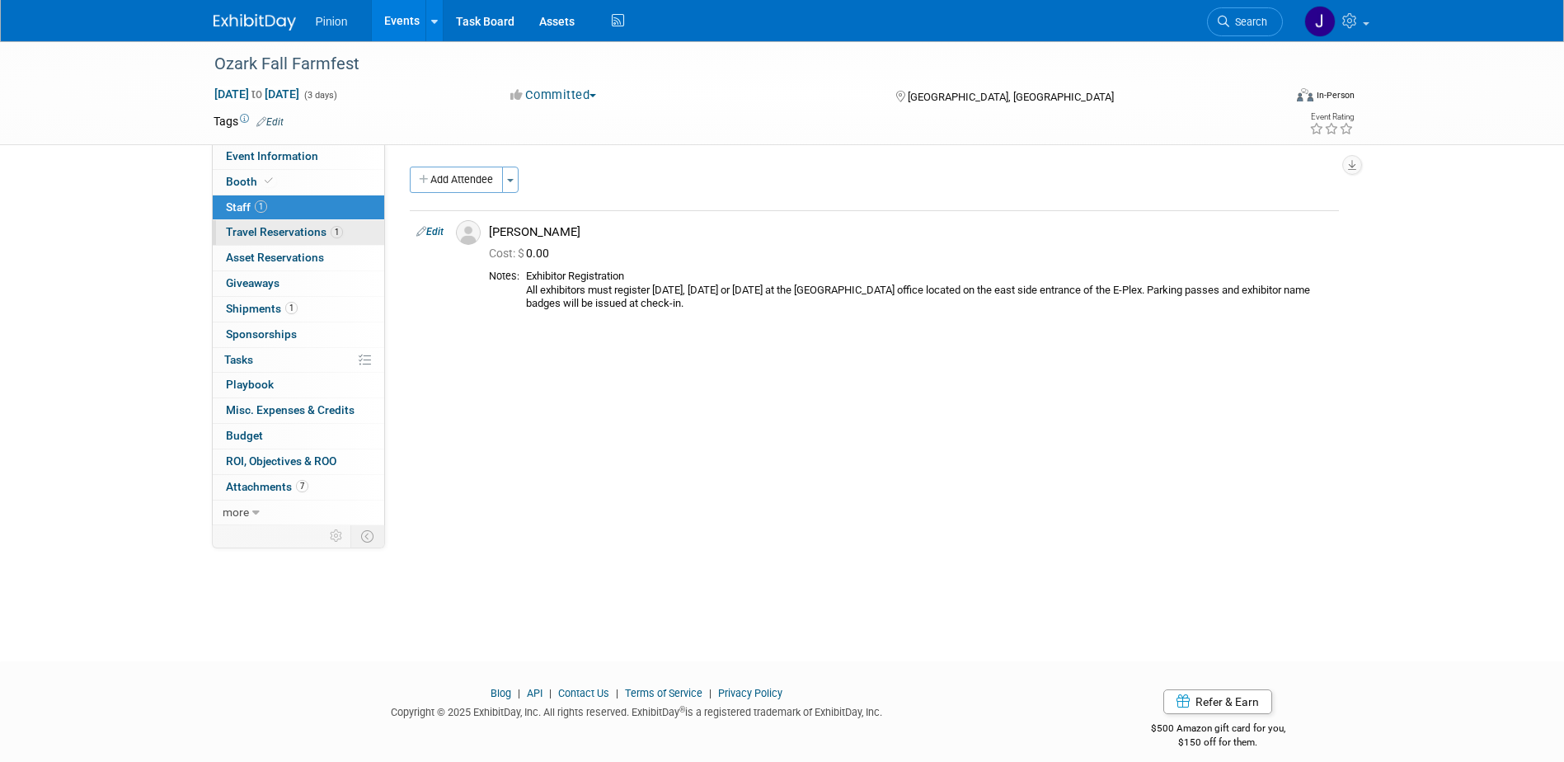
click at [264, 235] on span "Travel Reservations 1" at bounding box center [284, 231] width 117 height 13
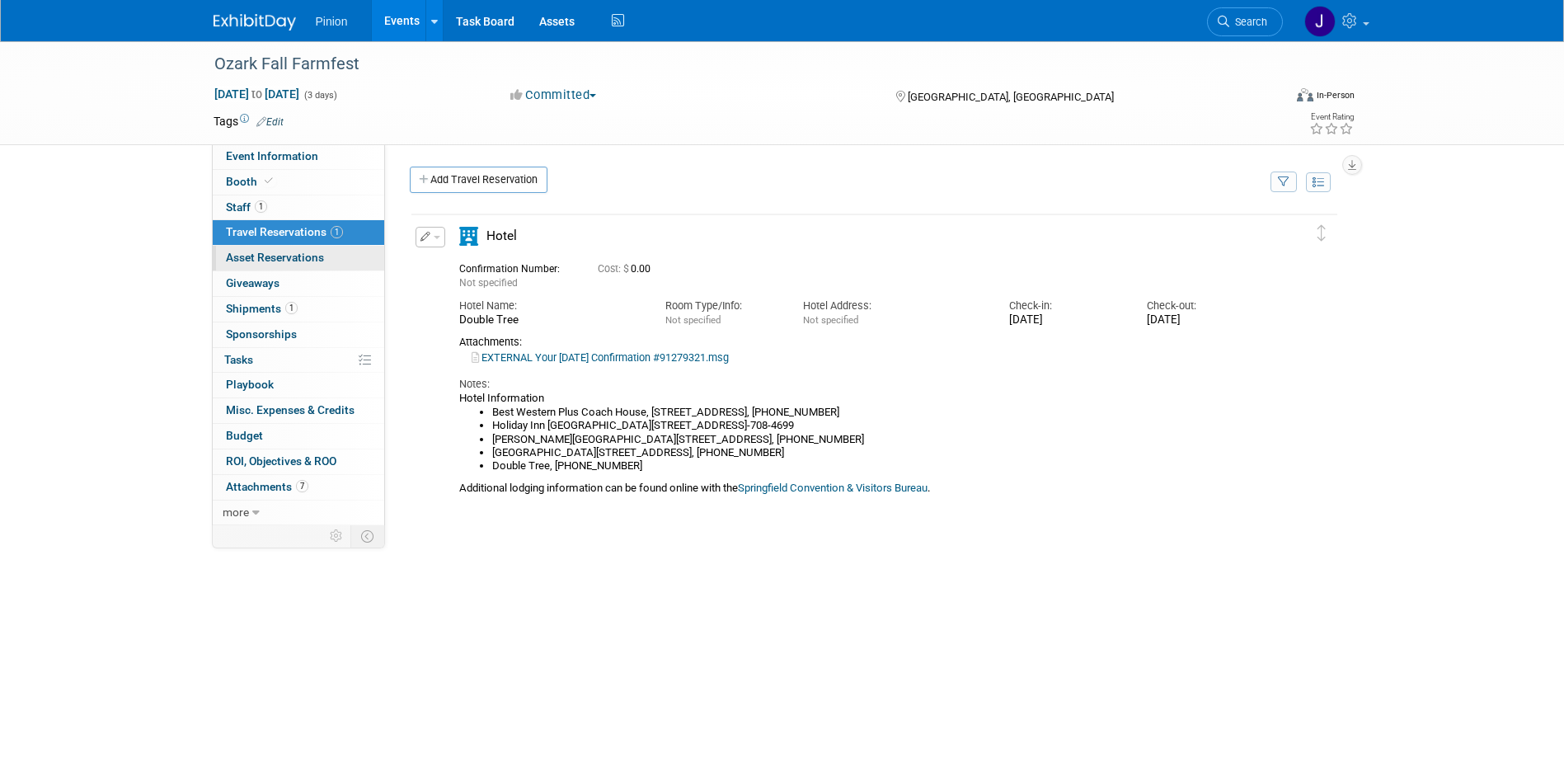
click at [279, 261] on span "Asset Reservations 0" at bounding box center [275, 257] width 98 height 13
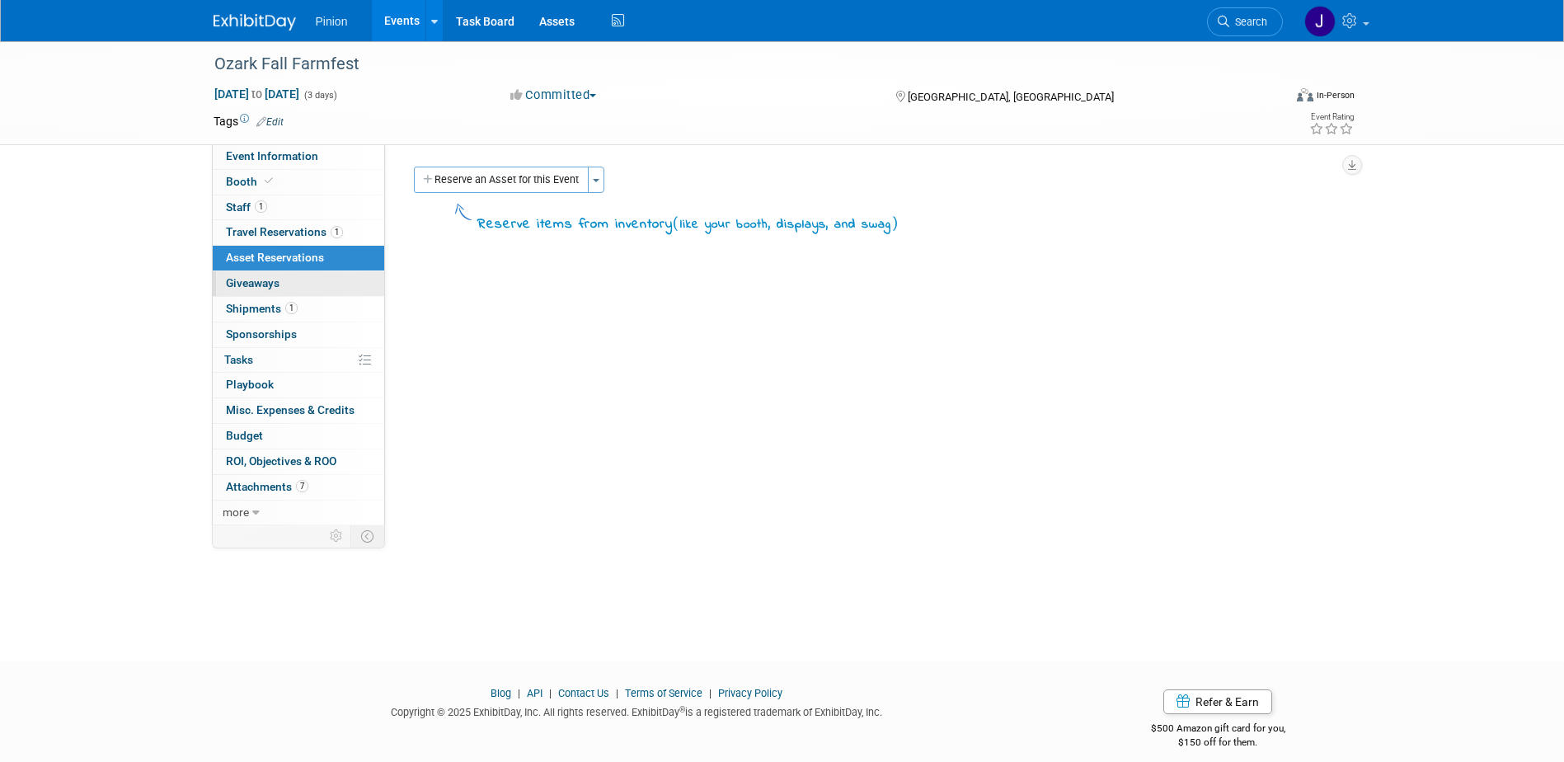
click at [265, 279] on span "Giveaways 0" at bounding box center [253, 282] width 54 height 13
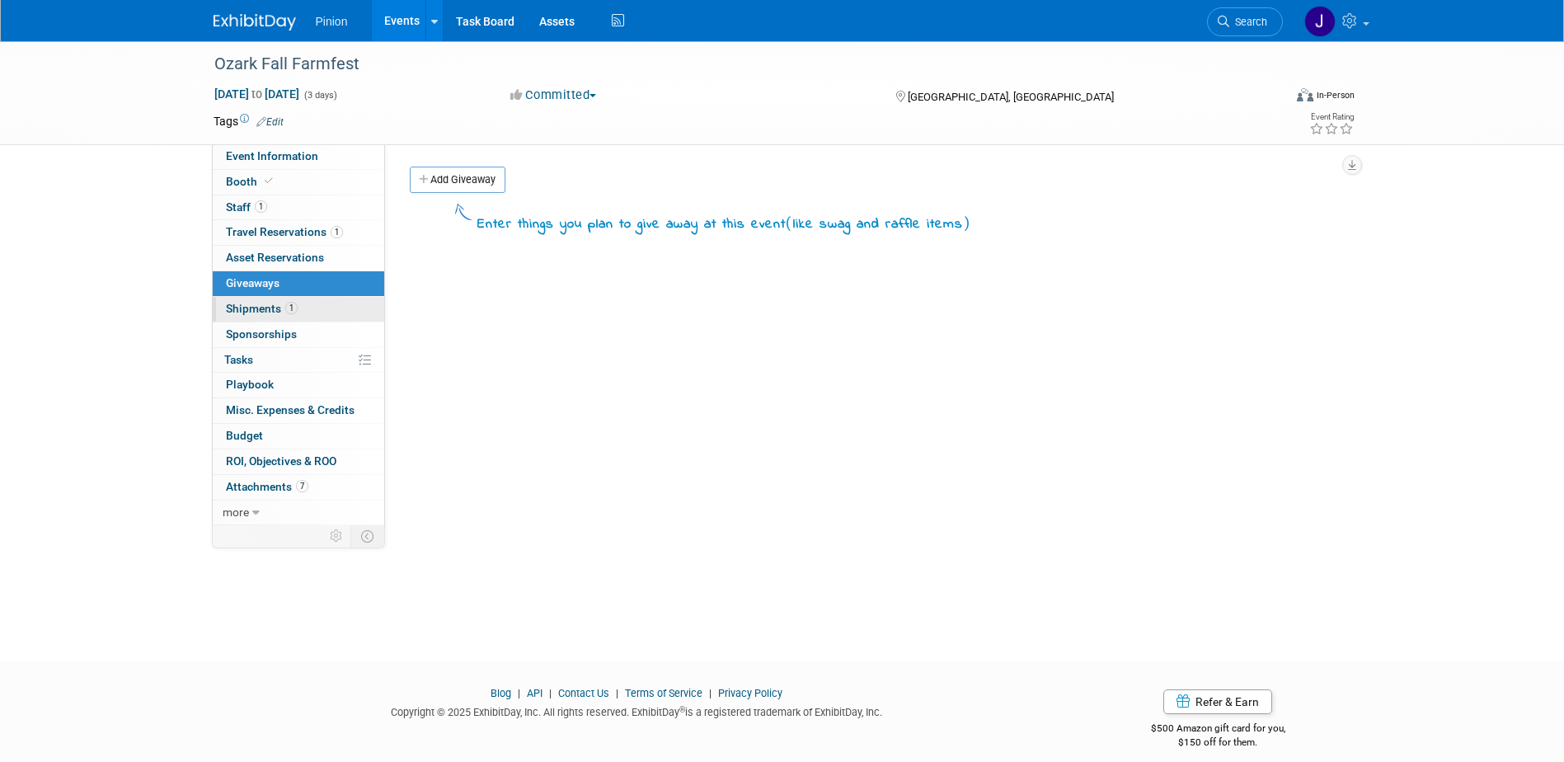
click at [266, 304] on span "Shipments 1" at bounding box center [262, 308] width 72 height 13
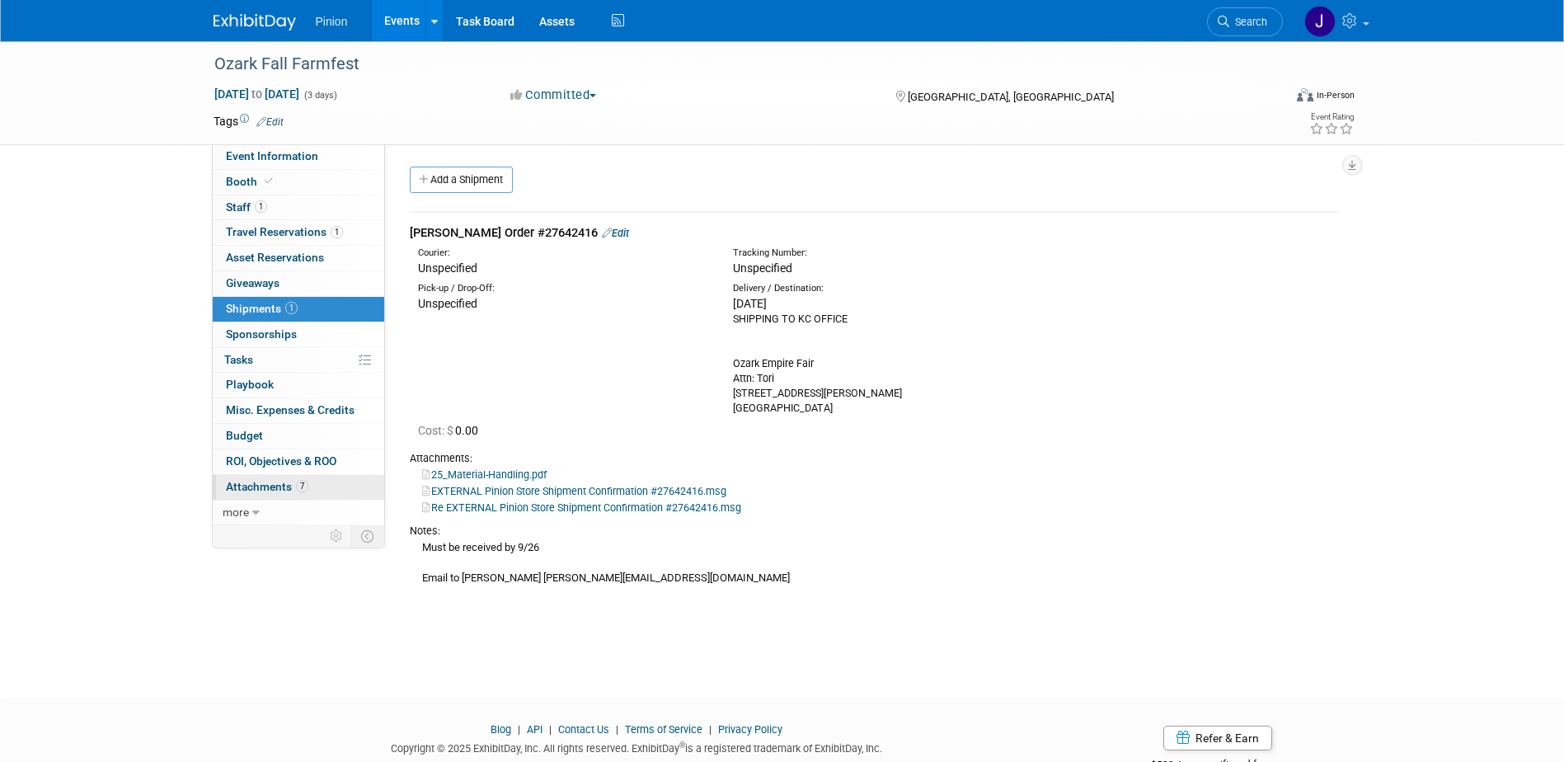
click at [266, 485] on span "Attachments 7" at bounding box center [267, 486] width 82 height 13
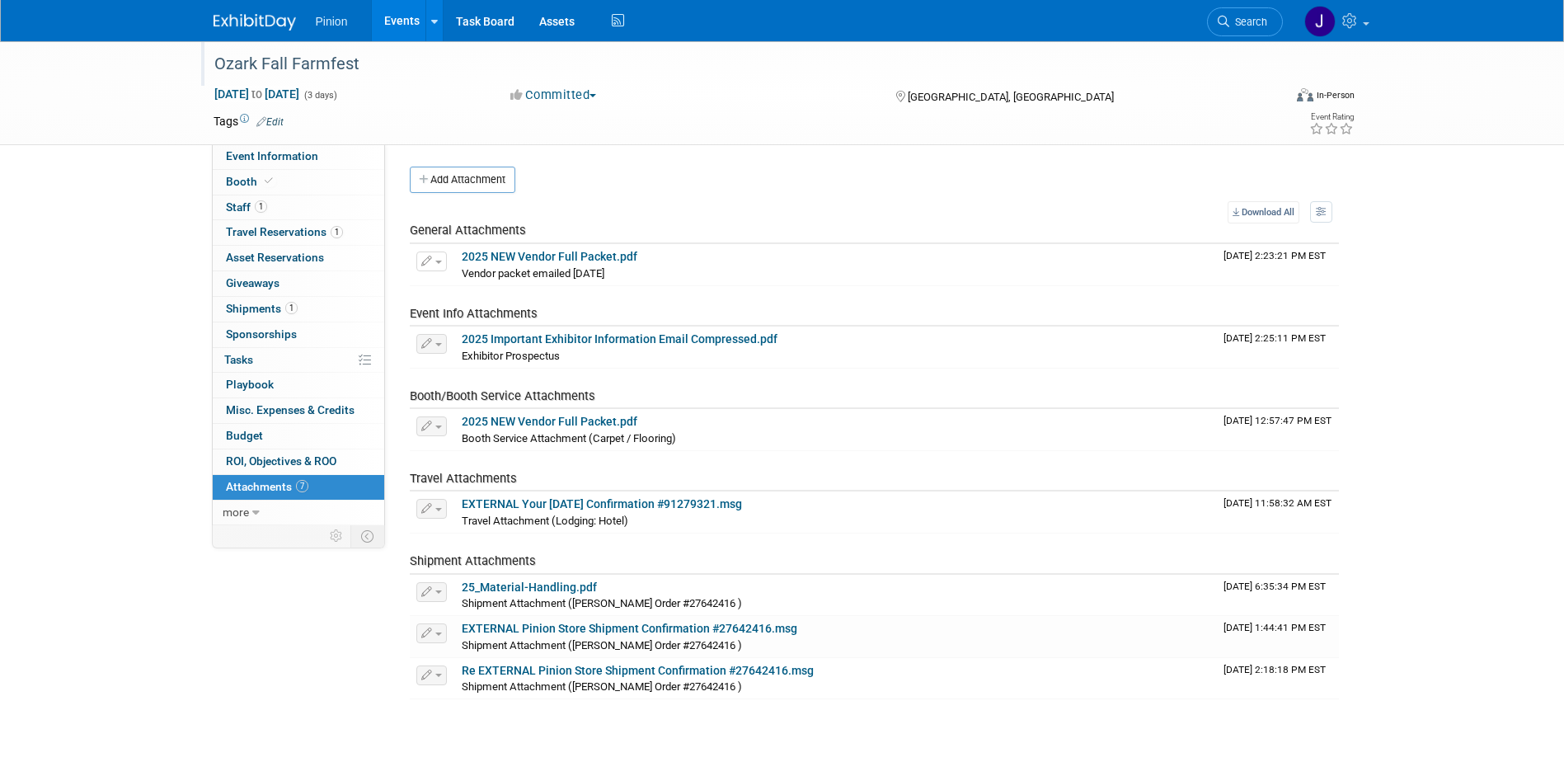
drag, startPoint x: 372, startPoint y: 59, endPoint x: 209, endPoint y: 59, distance: 163.2
click at [209, 59] on div "Ozark Fall Farmfest" at bounding box center [733, 64] width 1049 height 30
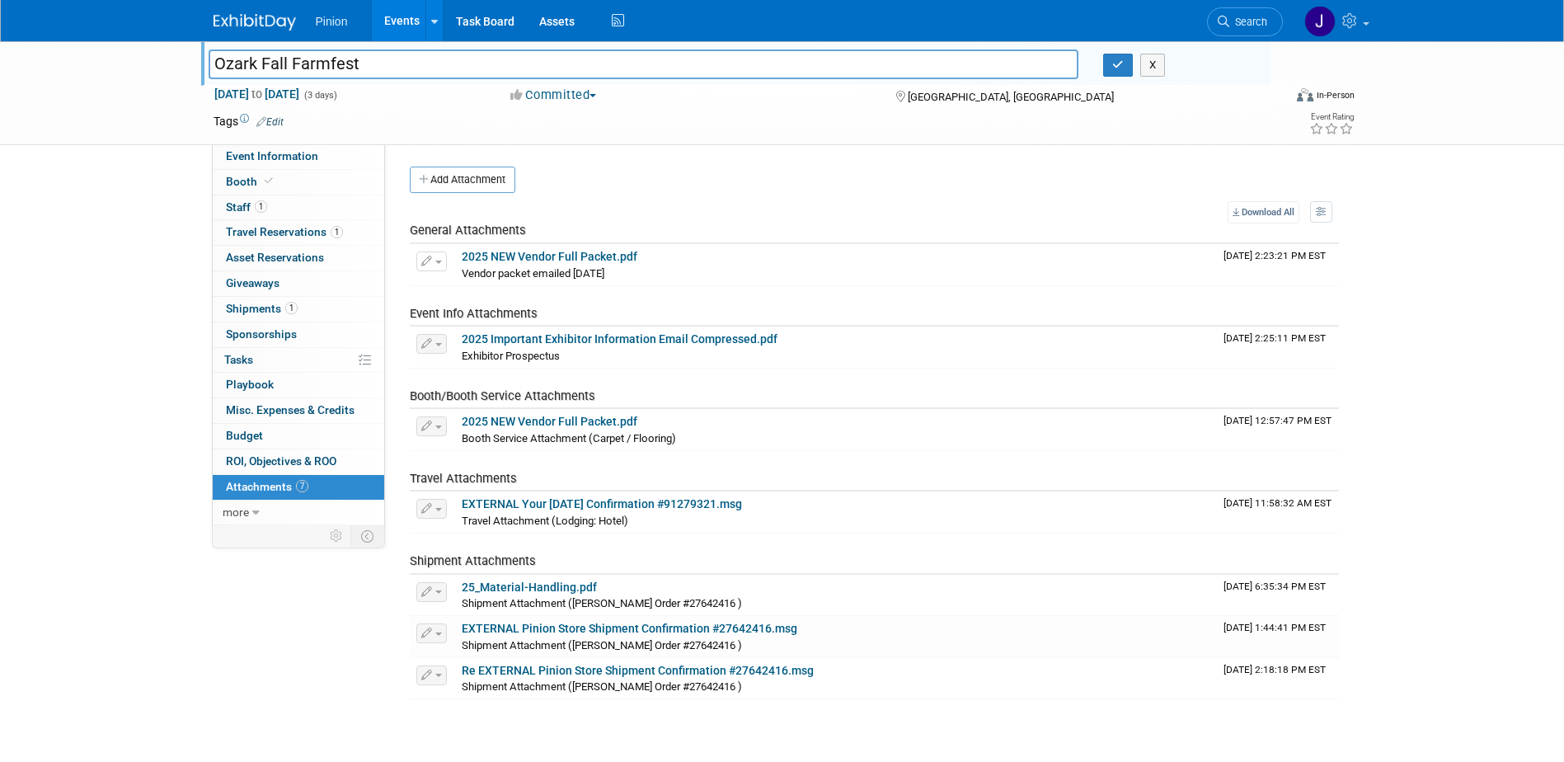
click at [458, 96] on div "Oct 3, 2025 to Oct 5, 2025 (3 days)" at bounding box center [346, 94] width 267 height 16
drag, startPoint x: 375, startPoint y: 65, endPoint x: 203, endPoint y: 50, distance: 172.9
click at [203, 51] on div "Ozark Fall Farmfest Ozark Fall Farmfest X" at bounding box center [735, 63] width 1069 height 45
click at [1121, 65] on icon "button" at bounding box center [1118, 64] width 12 height 11
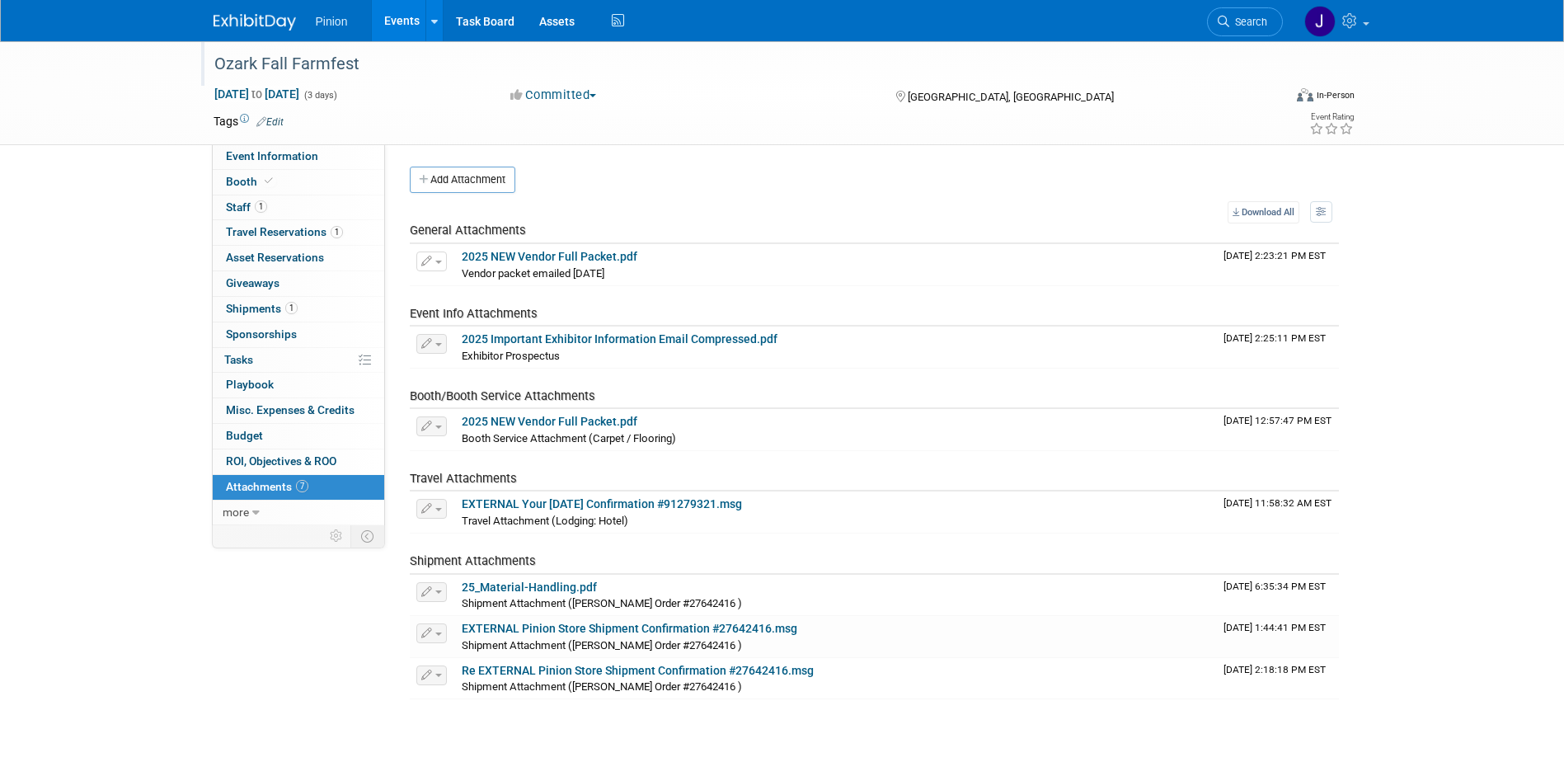
click at [272, 19] on img at bounding box center [254, 22] width 82 height 16
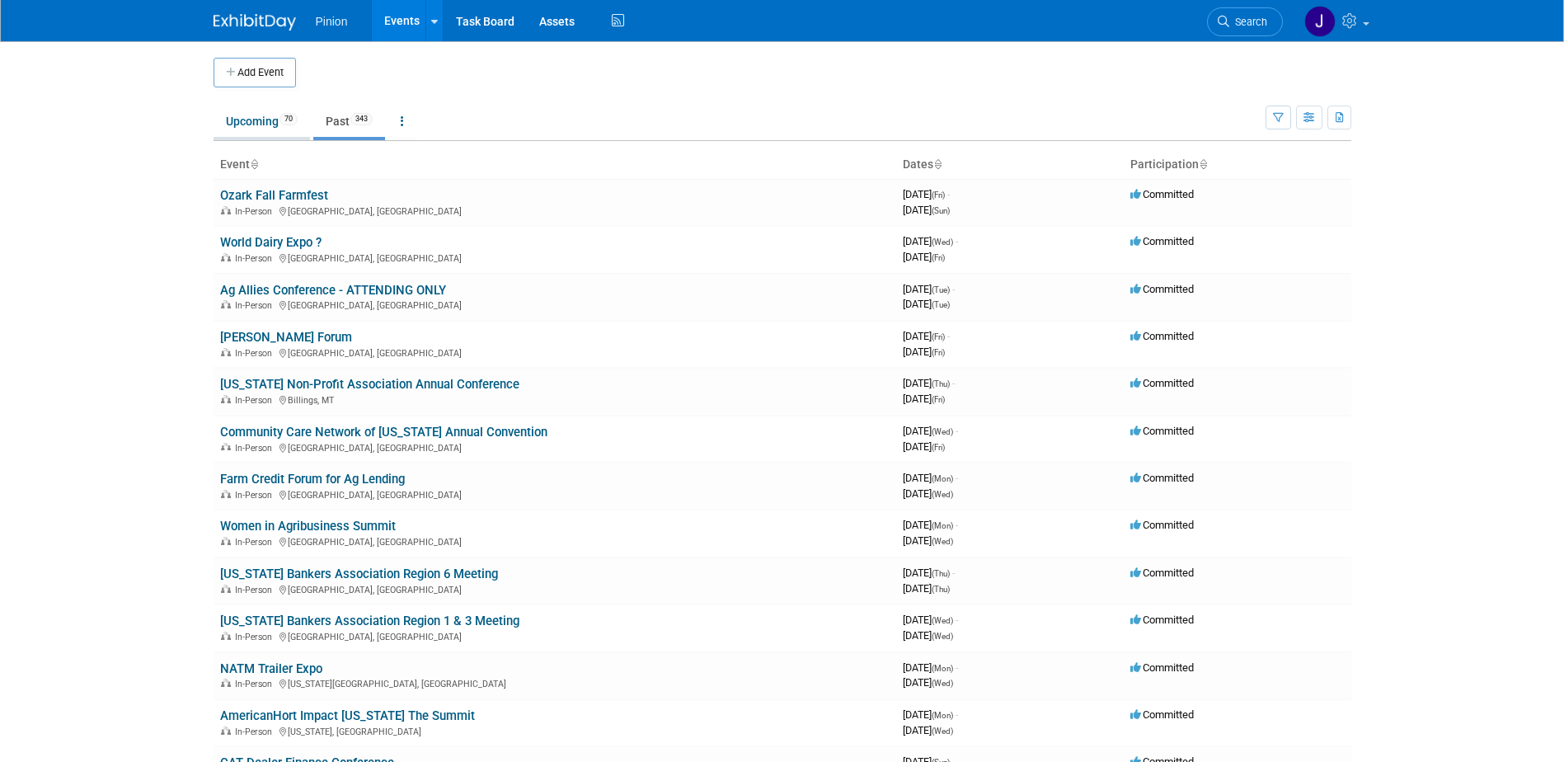
click at [275, 124] on link "Upcoming 70" at bounding box center [261, 121] width 96 height 31
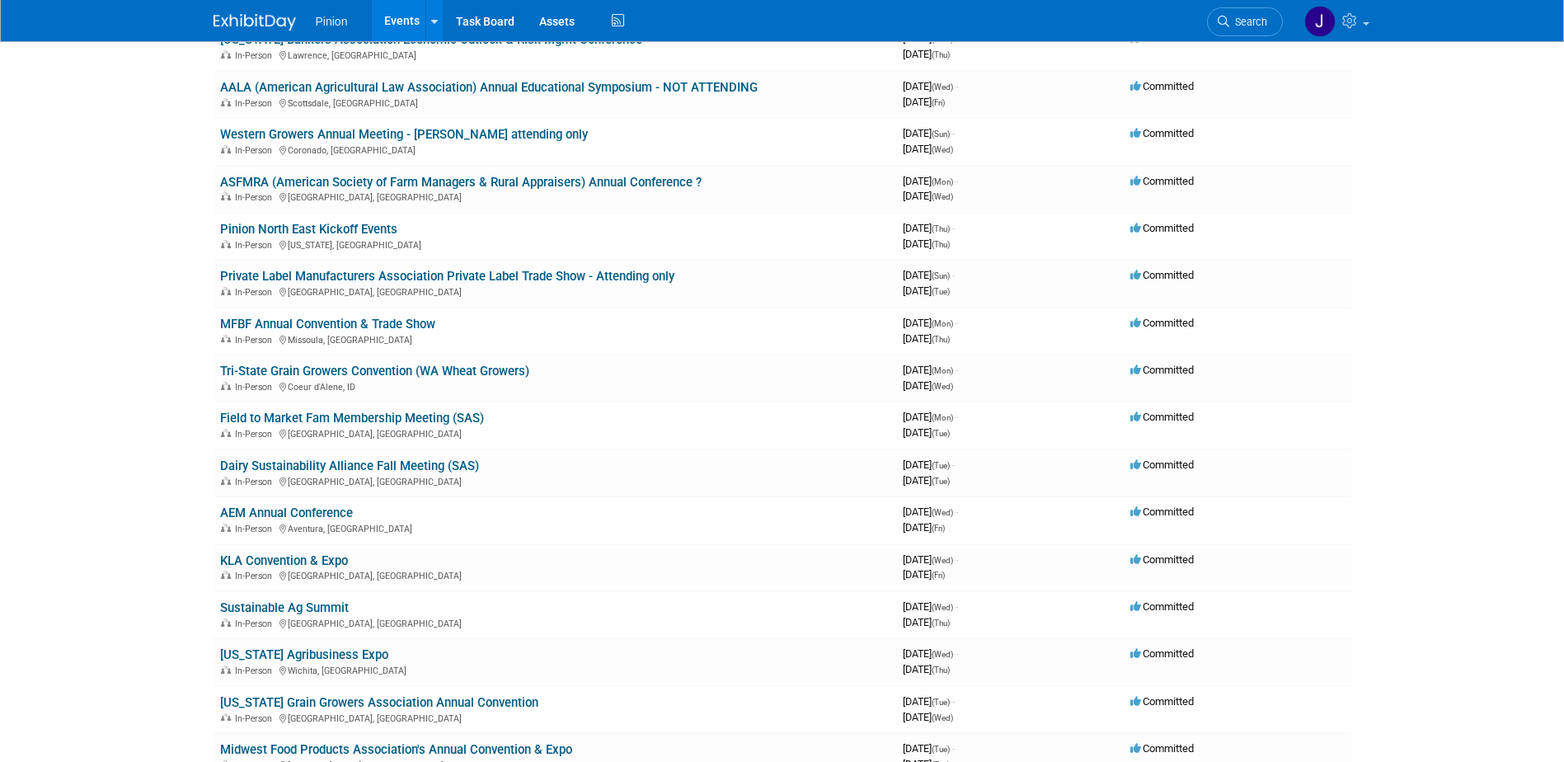
scroll to position [504, 0]
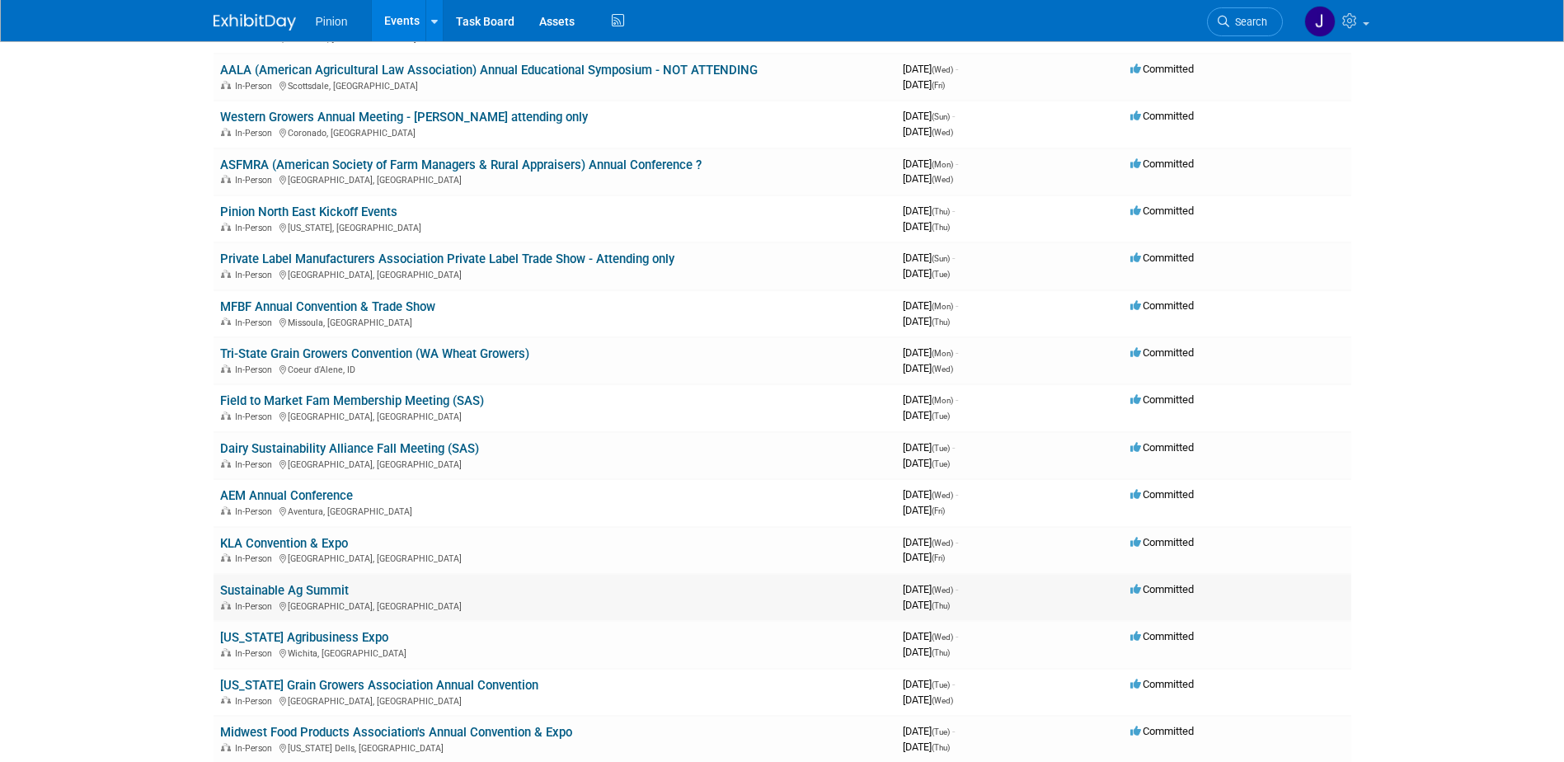
click at [331, 593] on link "Sustainable Ag Summit" at bounding box center [284, 590] width 129 height 15
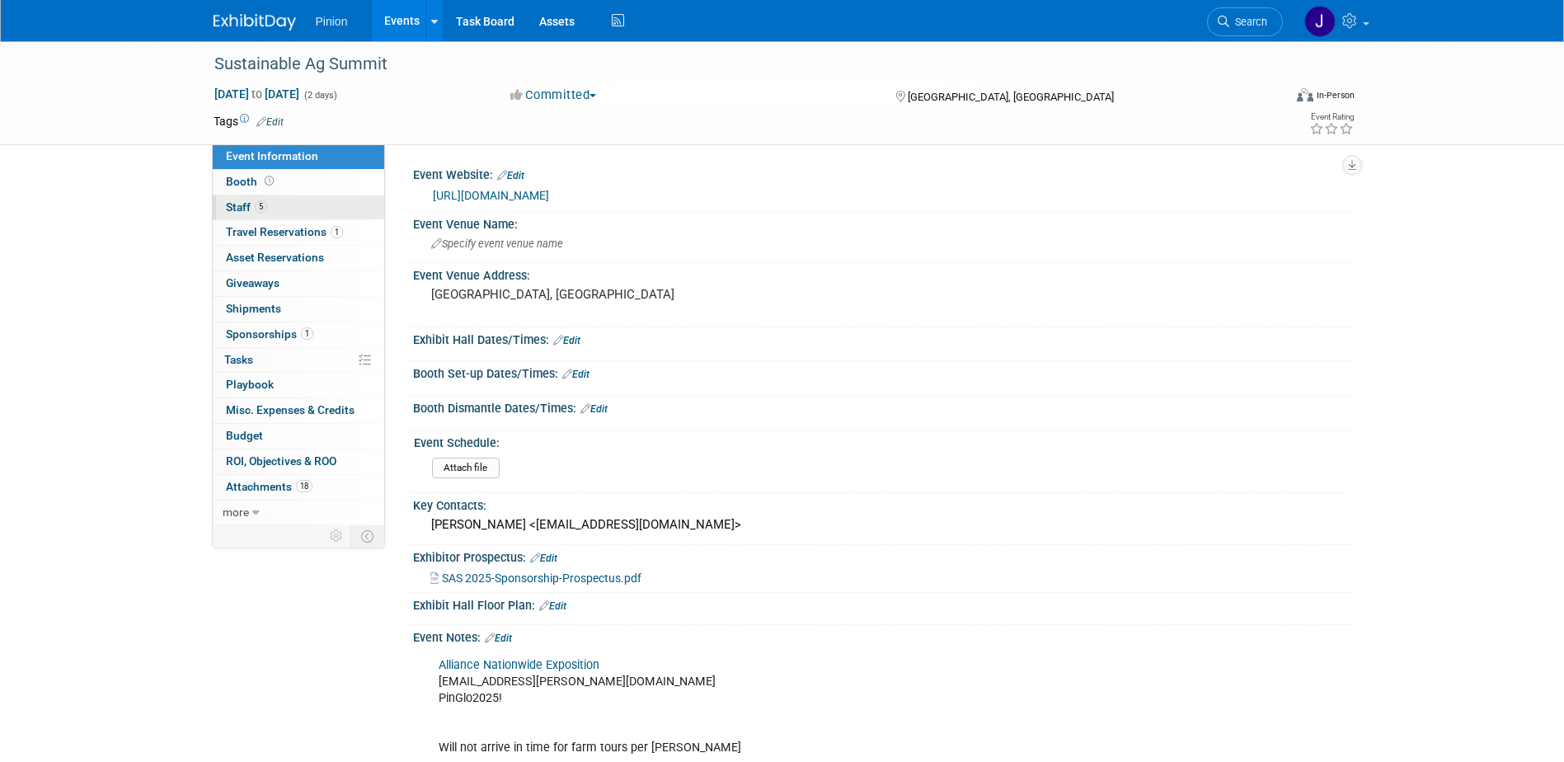
click at [255, 204] on span "5" at bounding box center [261, 206] width 12 height 12
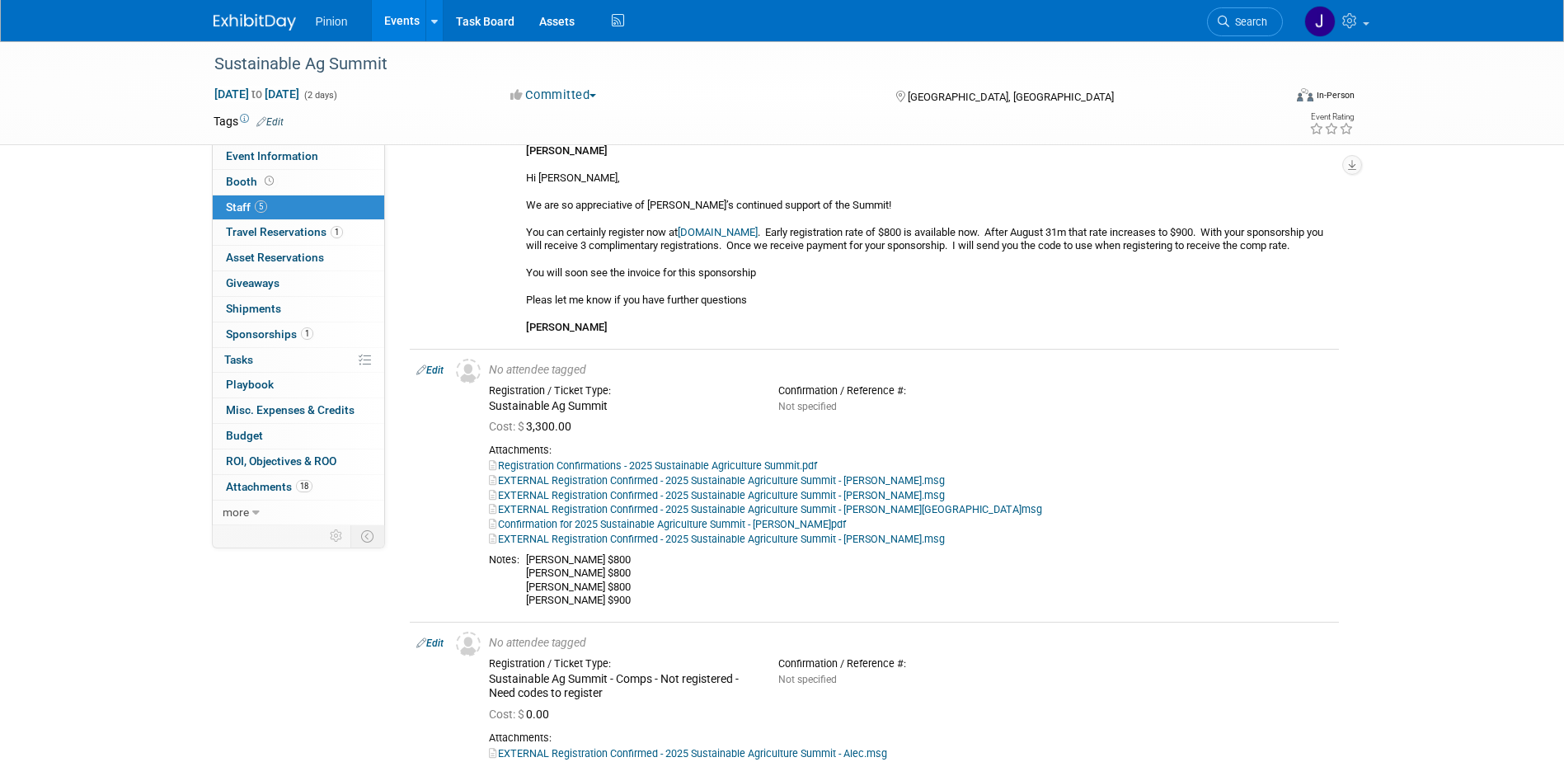
scroll to position [281, 0]
